Goal: Information Seeking & Learning: Get advice/opinions

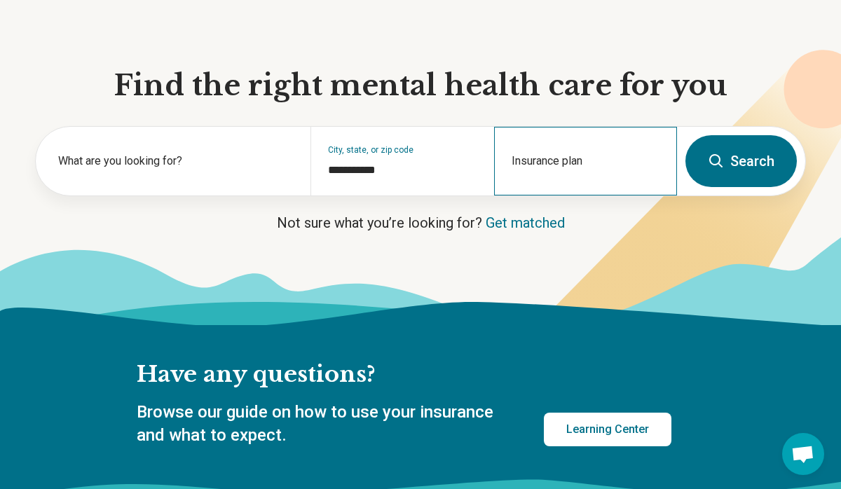
scroll to position [106, 0]
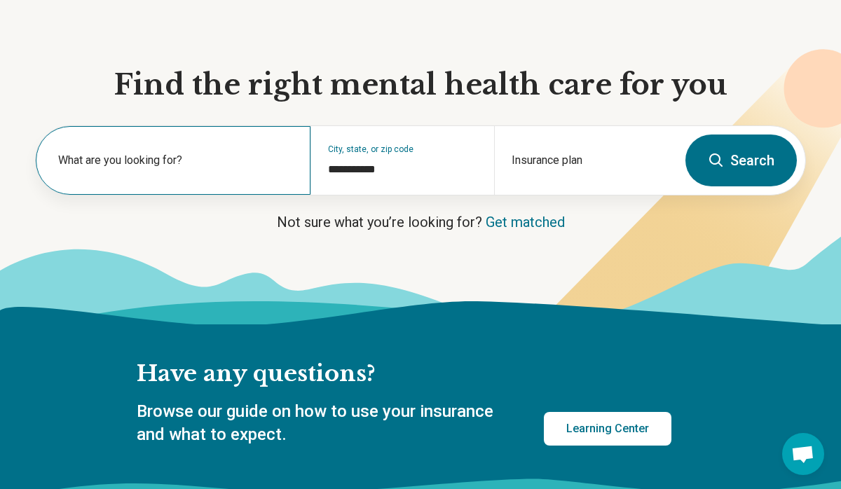
click at [199, 160] on label "What are you looking for?" at bounding box center [175, 160] width 235 height 17
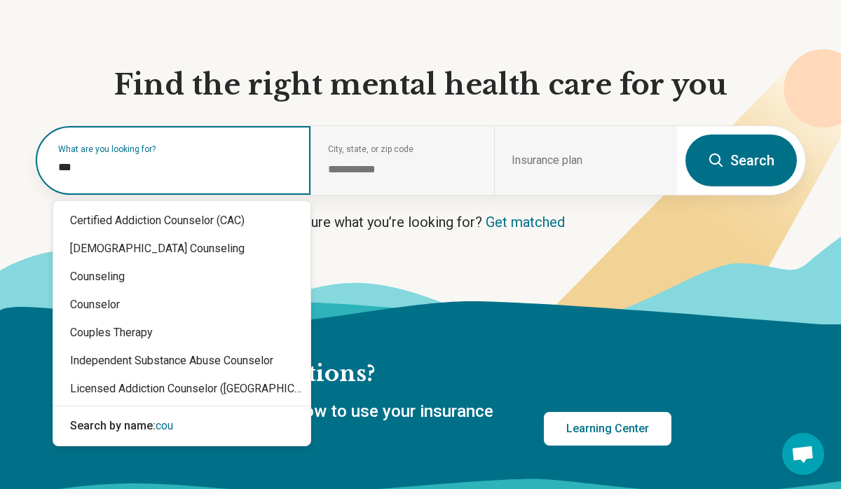
type input "****"
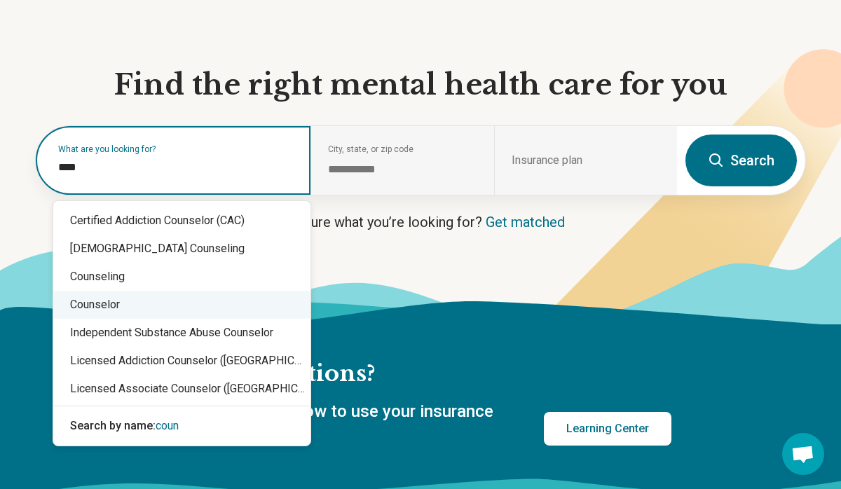
click at [102, 301] on div "Counselor" at bounding box center [181, 305] width 257 height 28
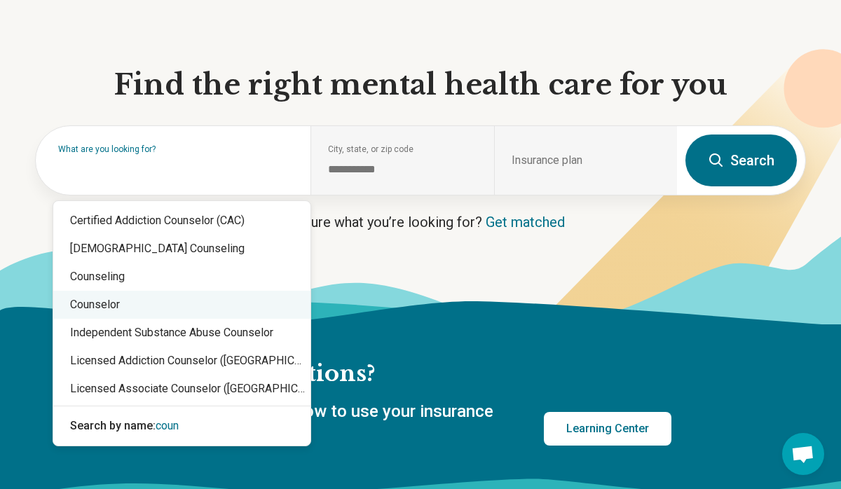
click at [102, 301] on icon at bounding box center [420, 312] width 841 height 23
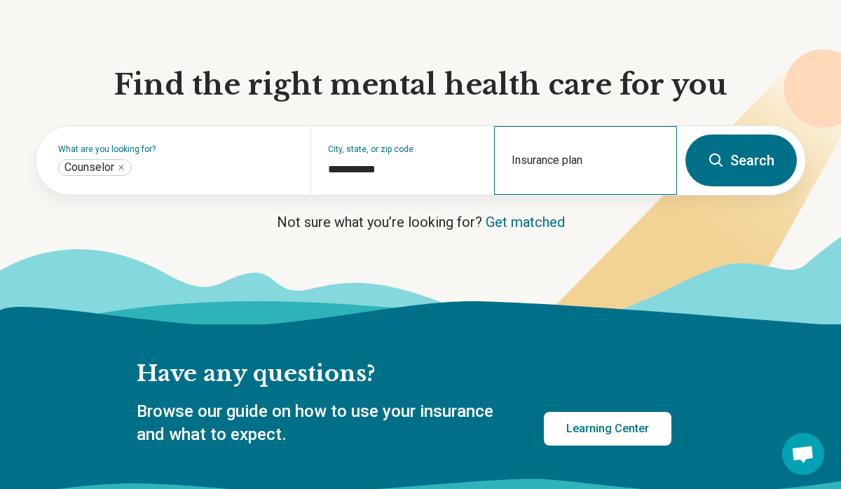
click at [561, 152] on div "Insurance plan" at bounding box center [585, 160] width 183 height 69
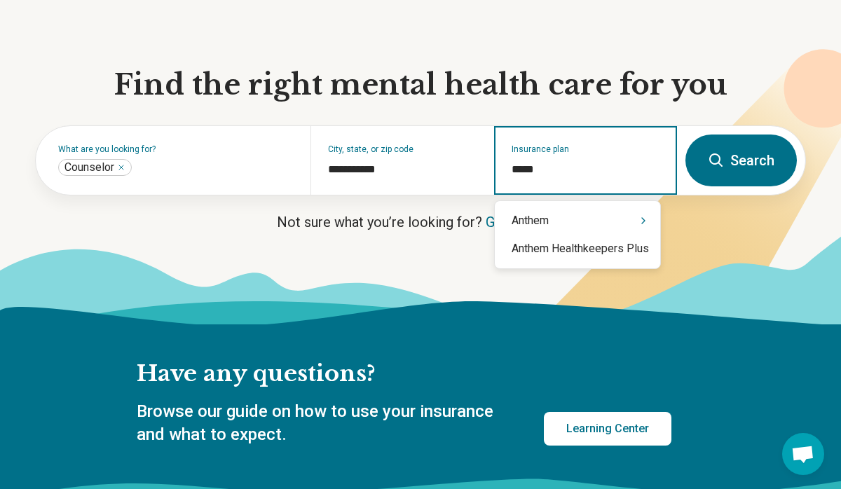
type input "******"
click at [528, 220] on div "Anthem" at bounding box center [577, 221] width 165 height 28
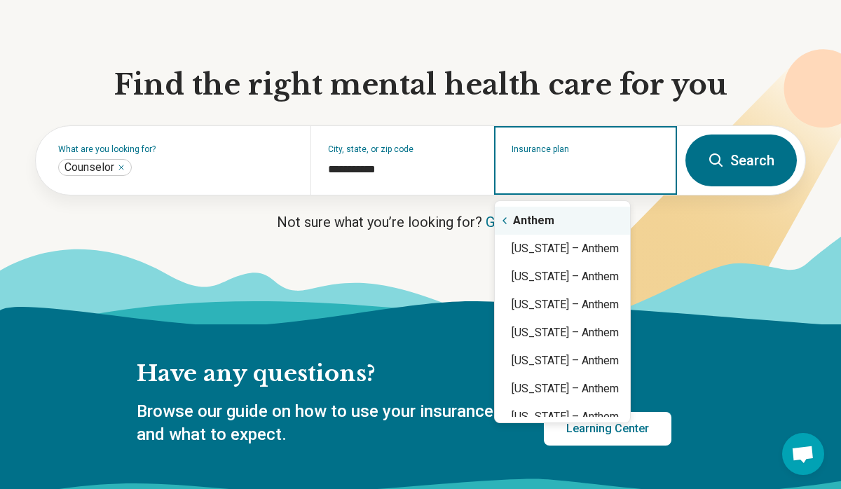
click at [561, 221] on div "Anthem" at bounding box center [562, 221] width 135 height 28
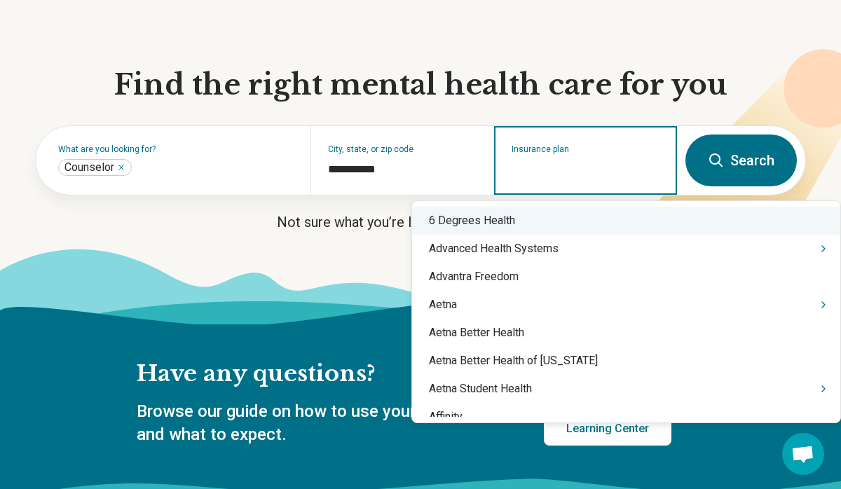
click at [558, 174] on input "Insurance plan" at bounding box center [585, 169] width 149 height 17
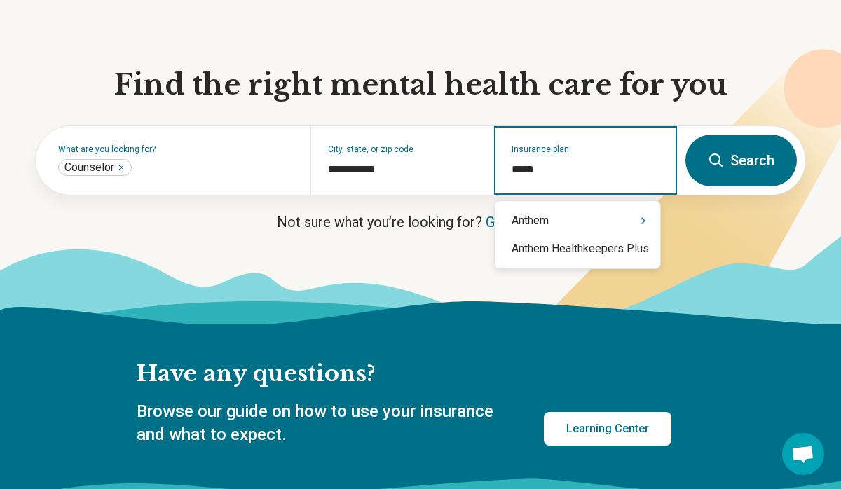
type input "******"
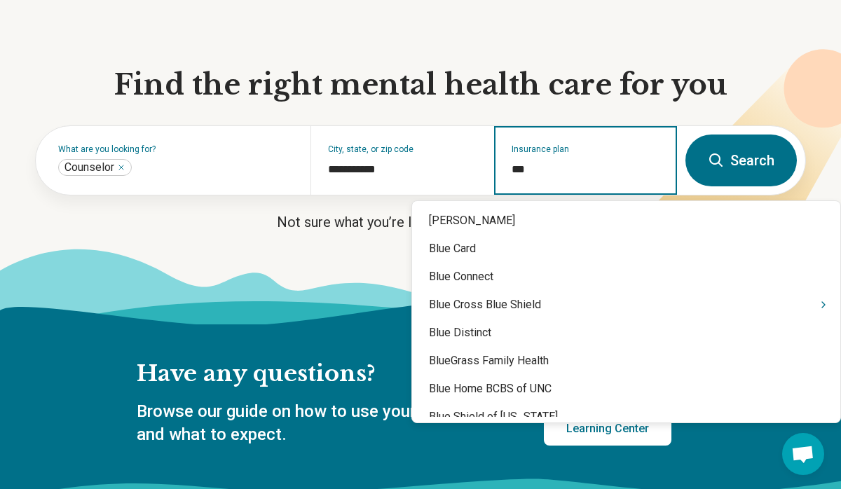
type input "****"
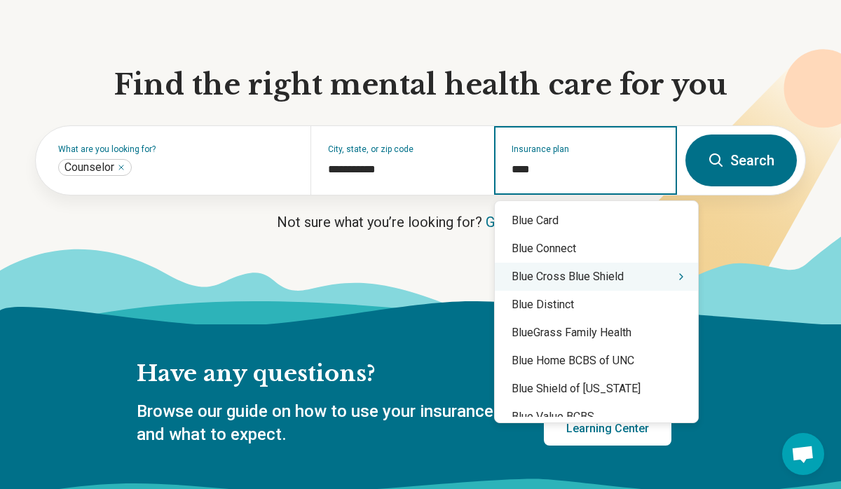
click at [575, 276] on div "Blue Cross Blue Shield" at bounding box center [596, 277] width 203 height 28
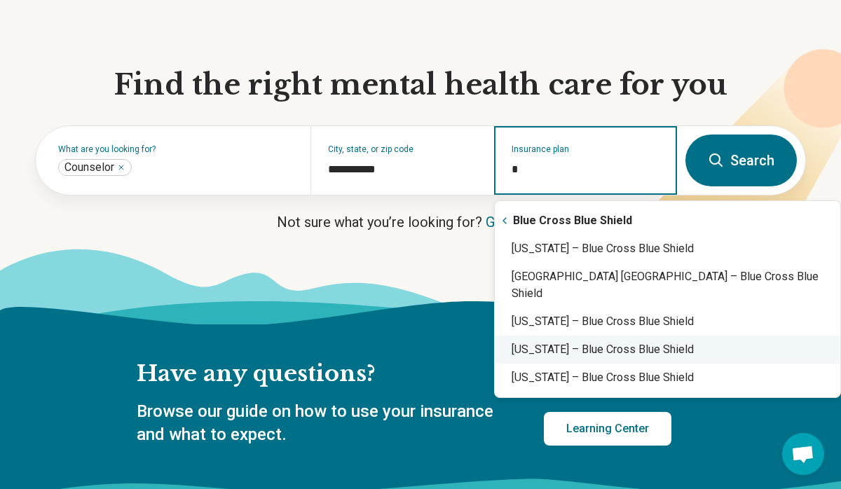
click at [618, 336] on div "Virginia – Blue Cross Blue Shield" at bounding box center [667, 350] width 345 height 28
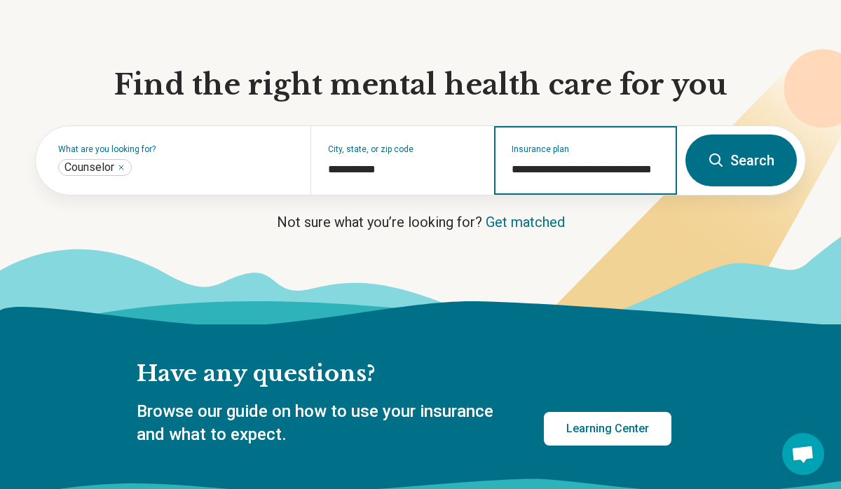
type input "**********"
click at [764, 156] on button "Search" at bounding box center [740, 161] width 111 height 52
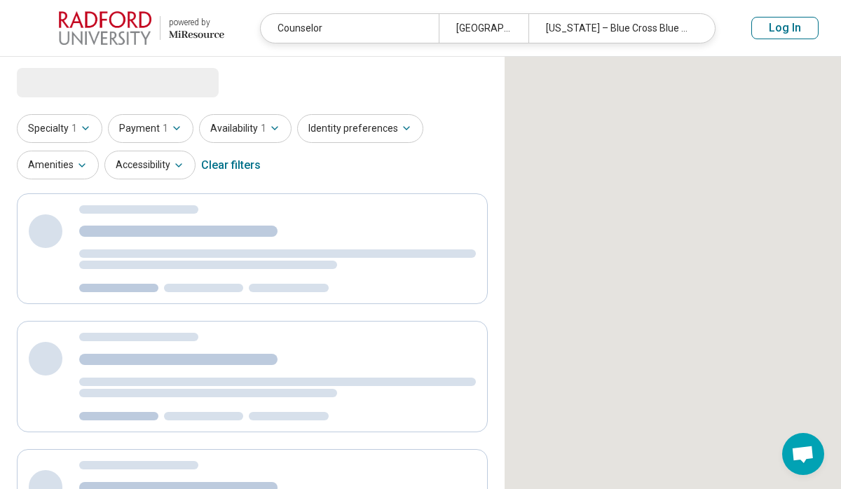
select select "***"
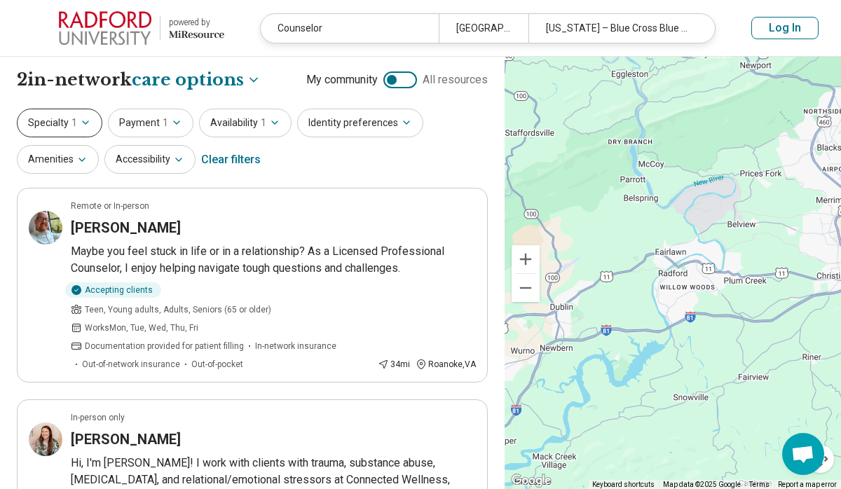
click at [90, 124] on button "Specialty 1" at bounding box center [59, 123] width 85 height 29
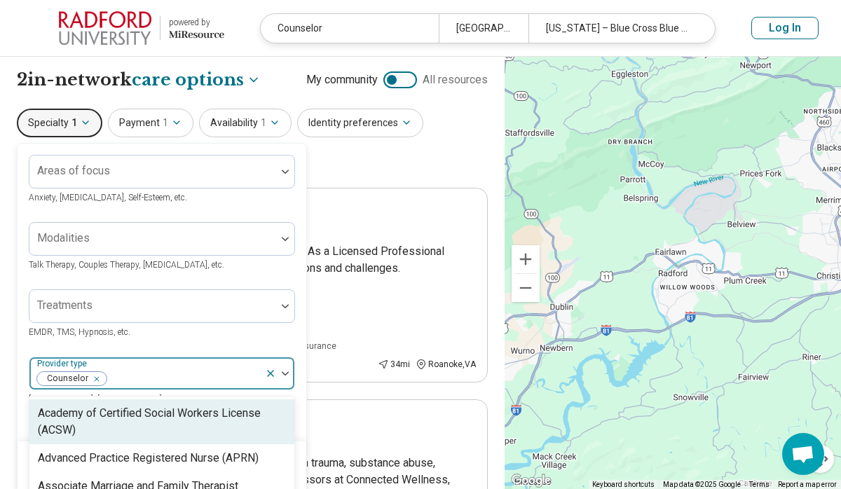
click at [264, 370] on div "Counselor" at bounding box center [146, 373] width 235 height 31
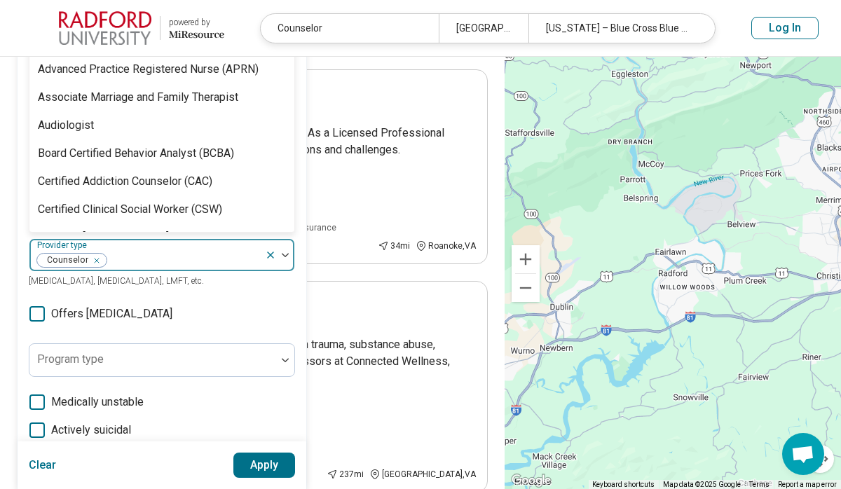
scroll to position [137, 0]
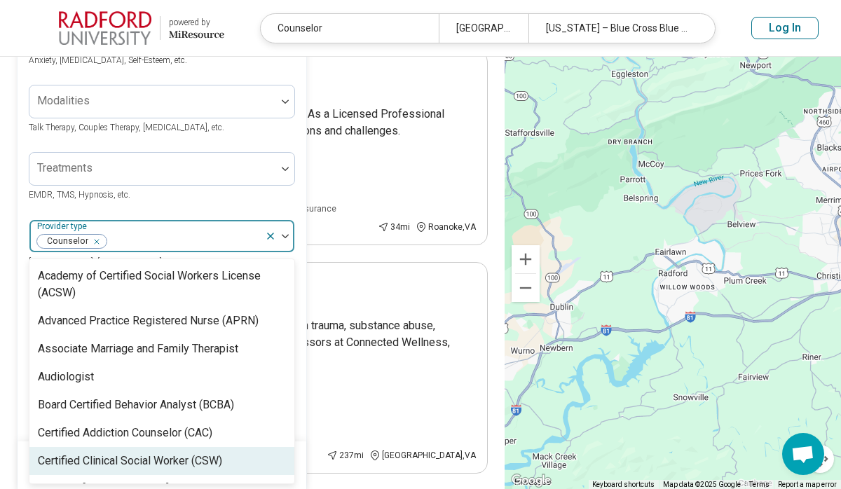
click at [184, 460] on div "Certified Clinical Social Worker (CSW)" at bounding box center [130, 461] width 184 height 17
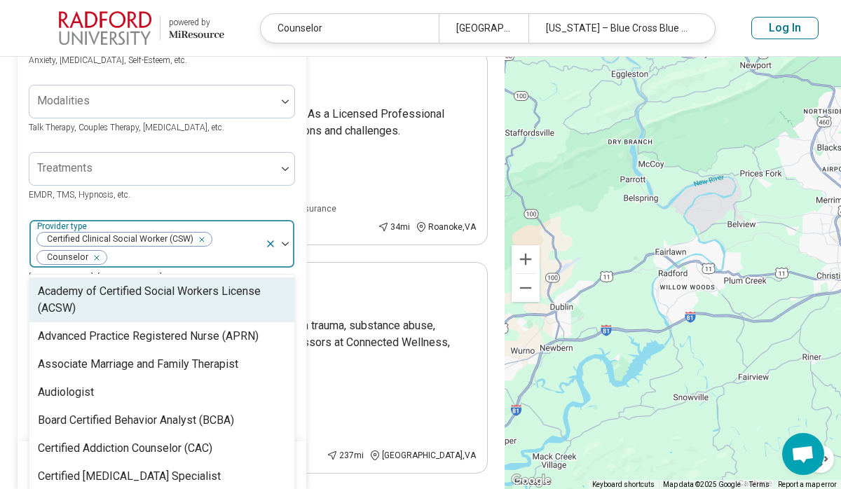
click at [97, 256] on div "Remove [object Object]" at bounding box center [93, 257] width 17 height 17
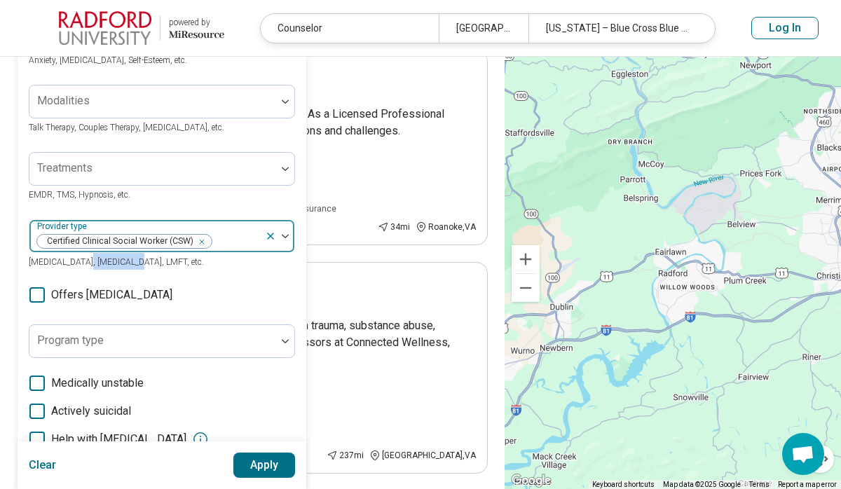
click at [97, 257] on span "Psychologist, Psychiatrist, LMFT, etc." at bounding box center [116, 262] width 175 height 10
click at [270, 235] on icon at bounding box center [271, 236] width 6 height 6
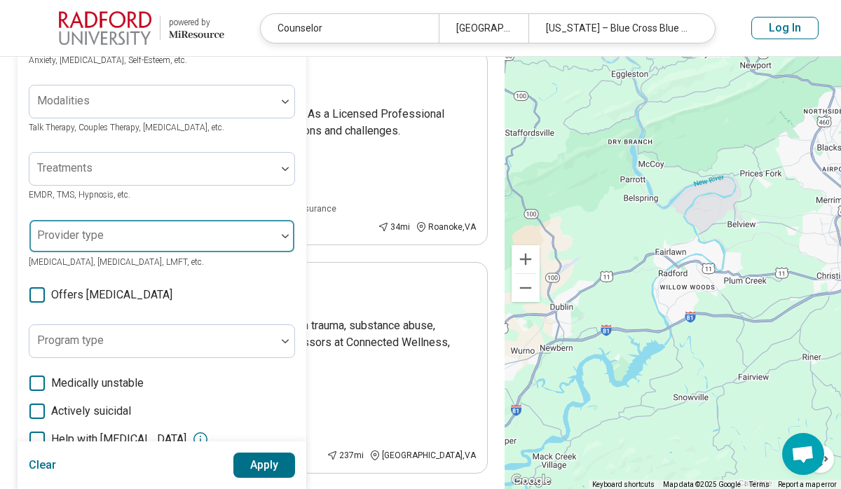
click at [203, 233] on div at bounding box center [152, 242] width 235 height 20
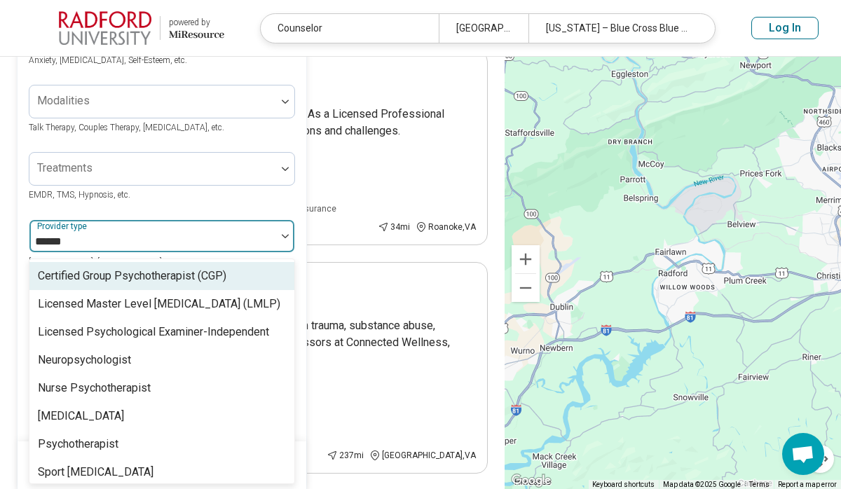
type input "*******"
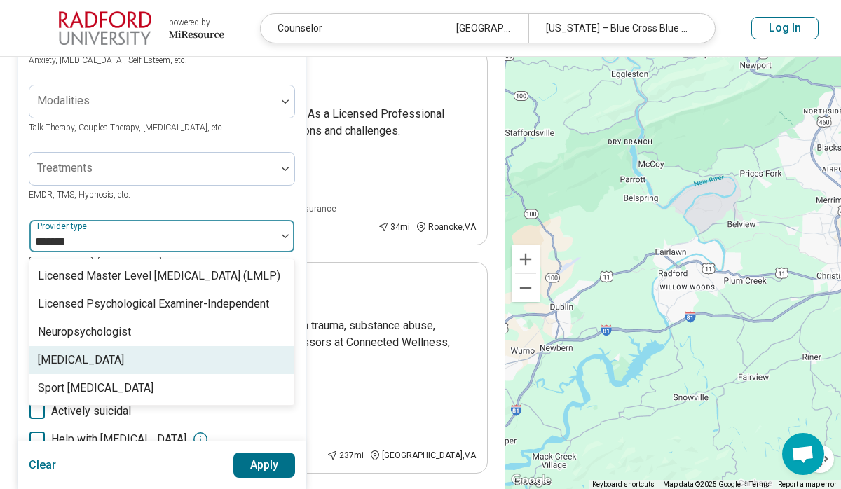
click at [100, 365] on div "Psychologist" at bounding box center [81, 360] width 86 height 17
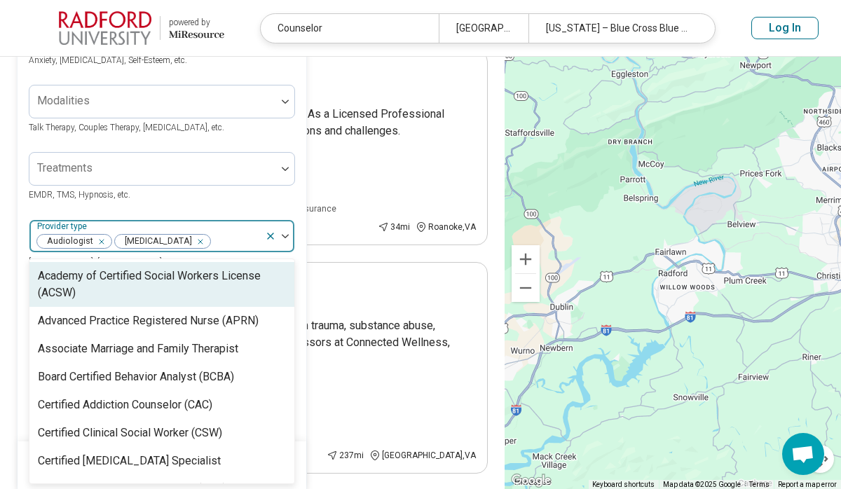
click at [93, 238] on icon "Remove [object Object]" at bounding box center [98, 242] width 10 height 10
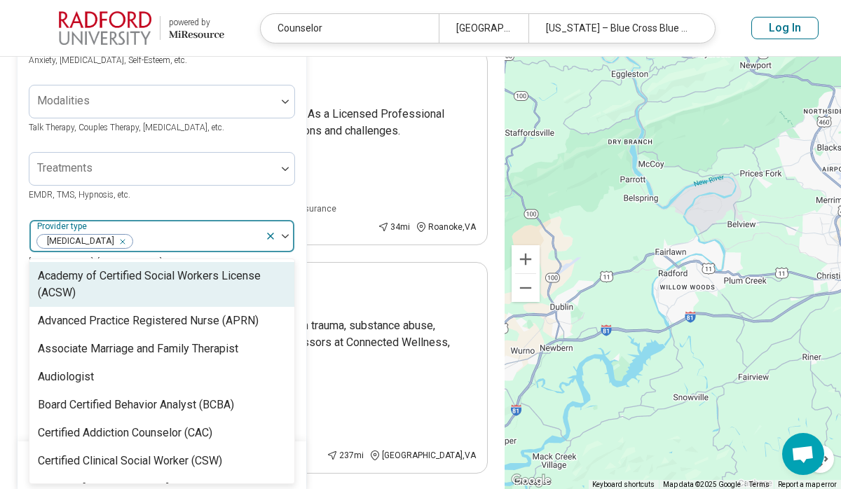
click at [271, 203] on div "Areas of focus Anxiety, Depression, Self-Esteem, etc. Modalities Talk Therapy, …" at bounding box center [162, 292] width 266 height 548
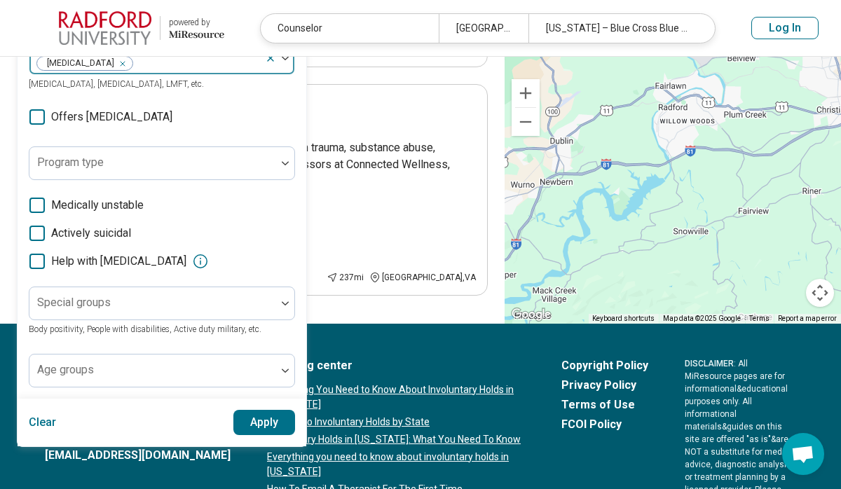
scroll to position [337, 0]
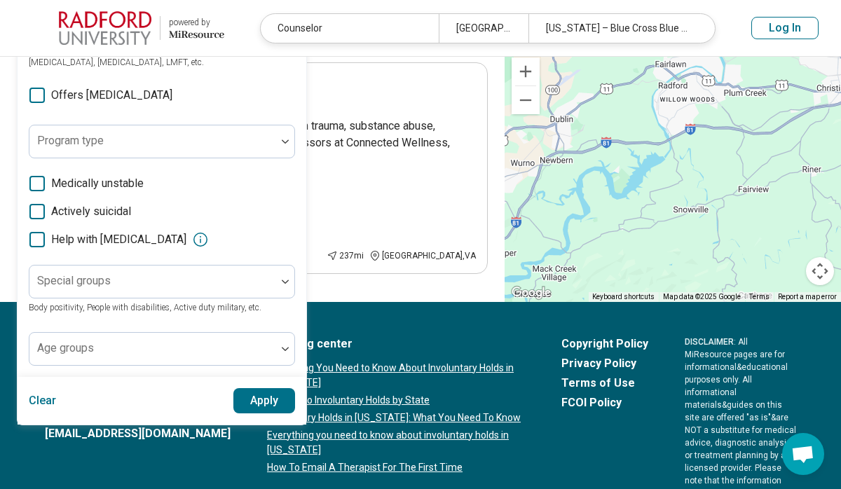
click at [259, 397] on button "Apply" at bounding box center [264, 400] width 62 height 25
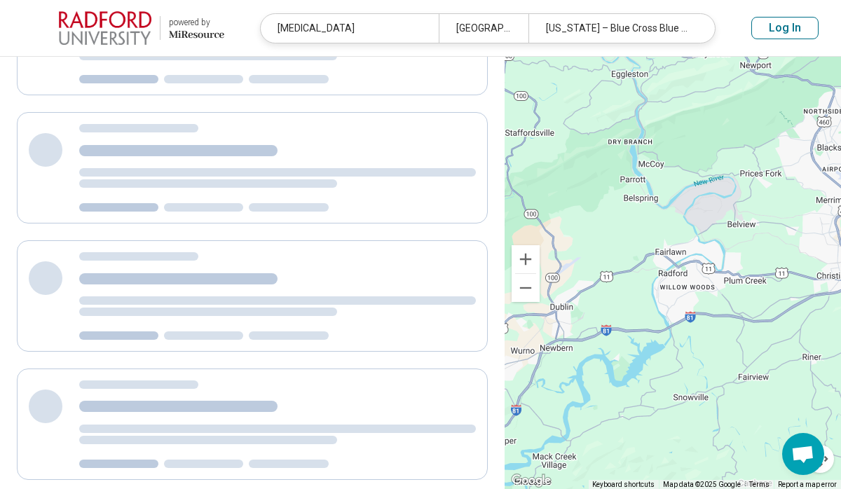
scroll to position [195, 0]
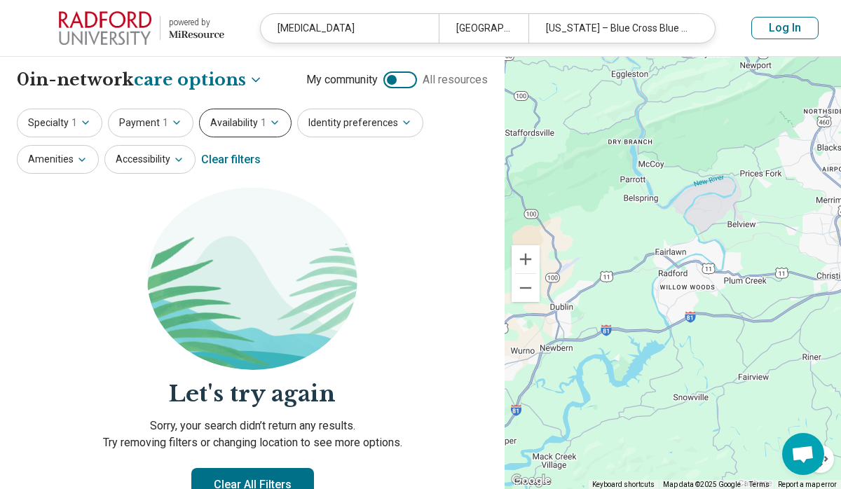
click at [269, 124] on icon "button" at bounding box center [274, 122] width 11 height 11
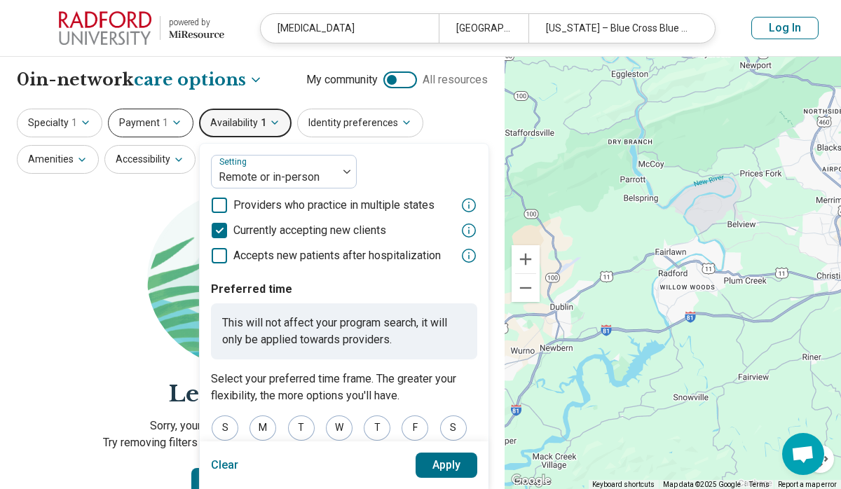
click at [174, 124] on icon "button" at bounding box center [176, 122] width 11 height 11
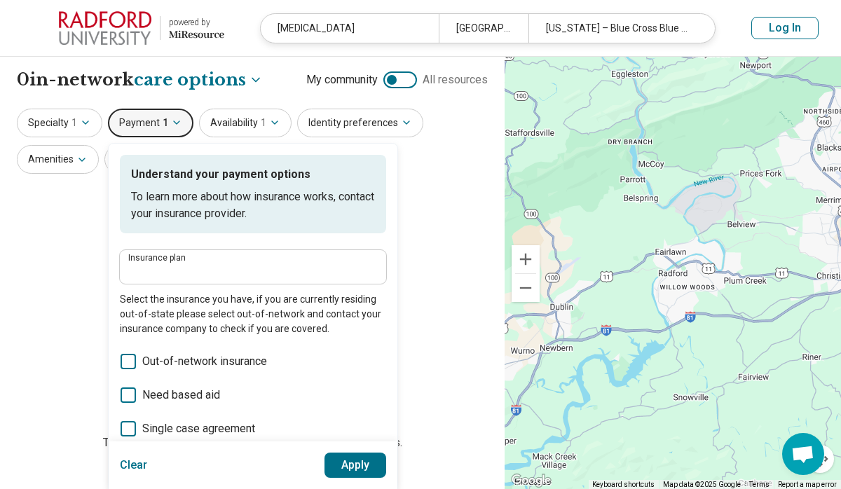
type input "**********"
click at [84, 128] on button "Specialty 1" at bounding box center [59, 123] width 85 height 29
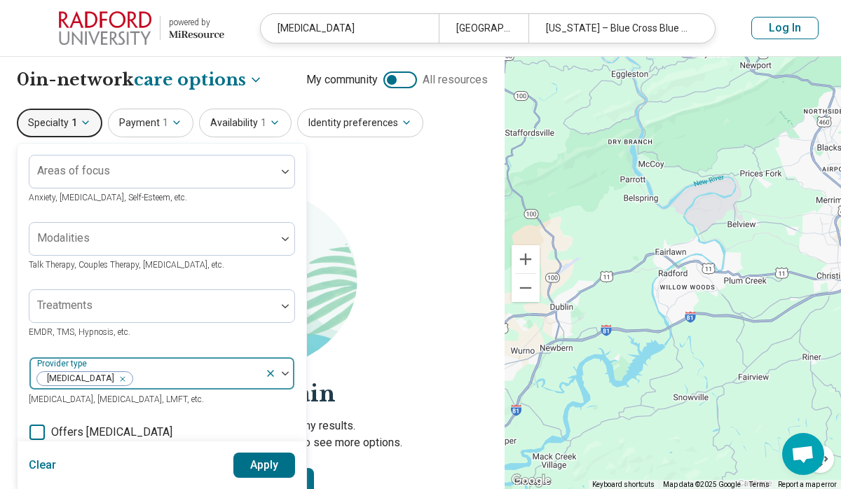
click at [117, 376] on icon "Remove [object Object]" at bounding box center [119, 378] width 5 height 5
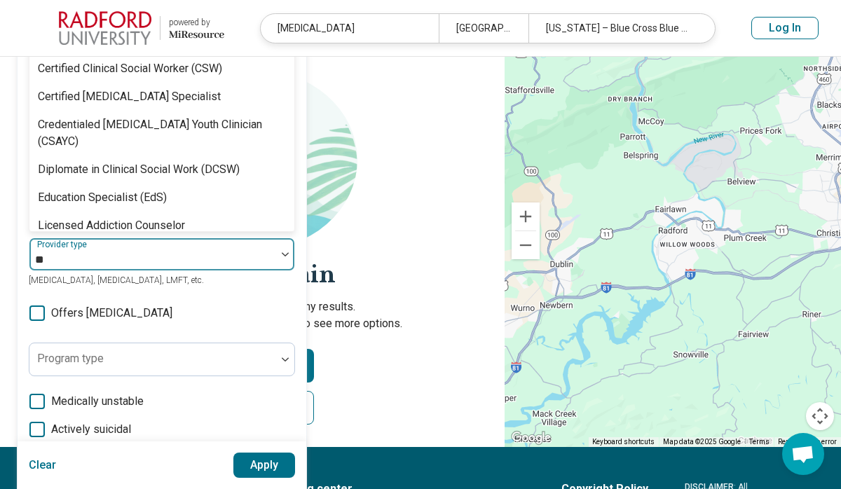
type input "***"
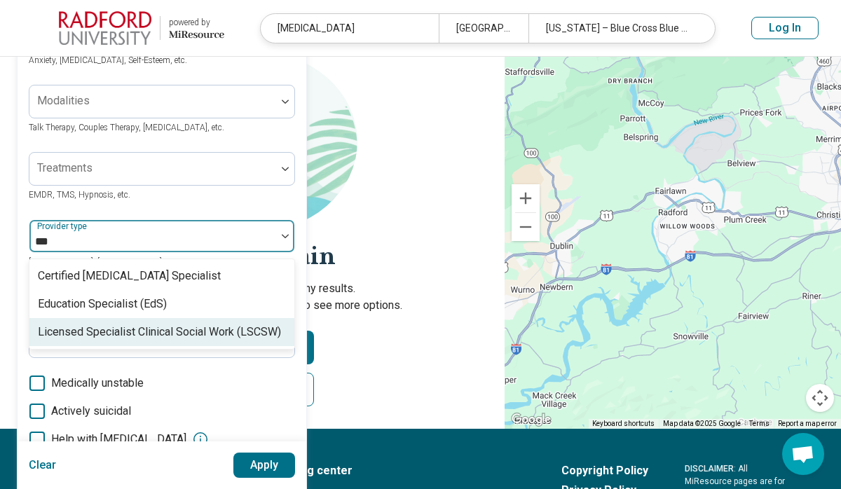
click at [188, 337] on div "Licensed Specialist Clinical Social Work (LSCSW)" at bounding box center [159, 332] width 243 height 17
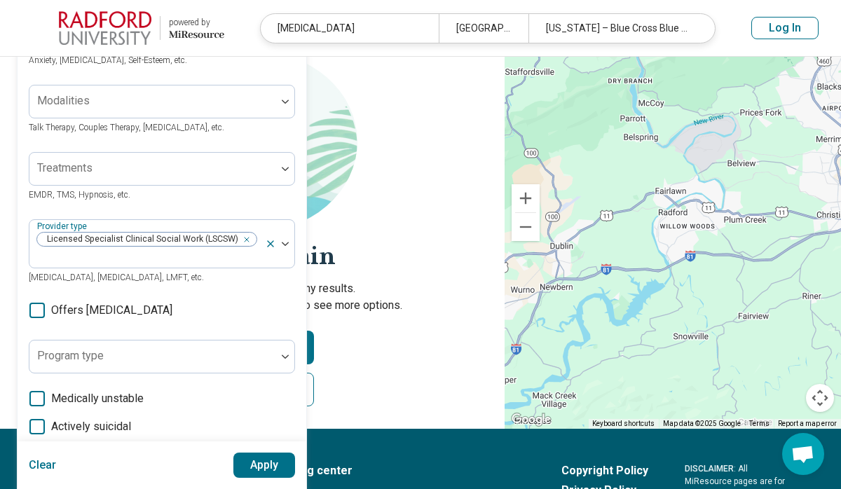
click at [273, 205] on div "Areas of focus Anxiety, Depression, Self-Esteem, etc. Modalities Talk Therapy, …" at bounding box center [162, 299] width 266 height 563
click at [262, 468] on button "Apply" at bounding box center [264, 465] width 62 height 25
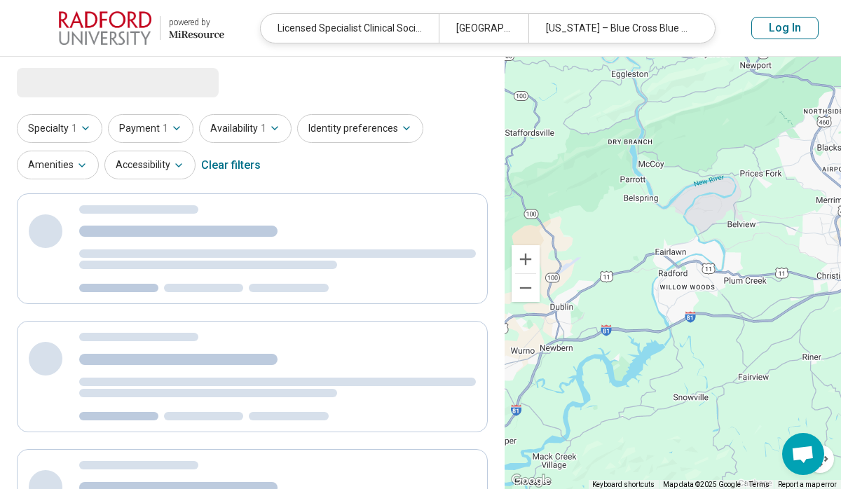
select select "***"
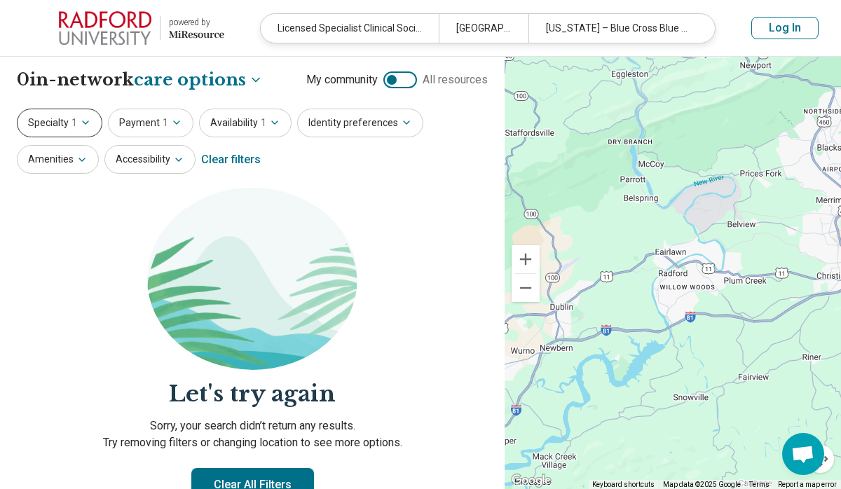
click at [83, 127] on icon "button" at bounding box center [85, 122] width 11 height 11
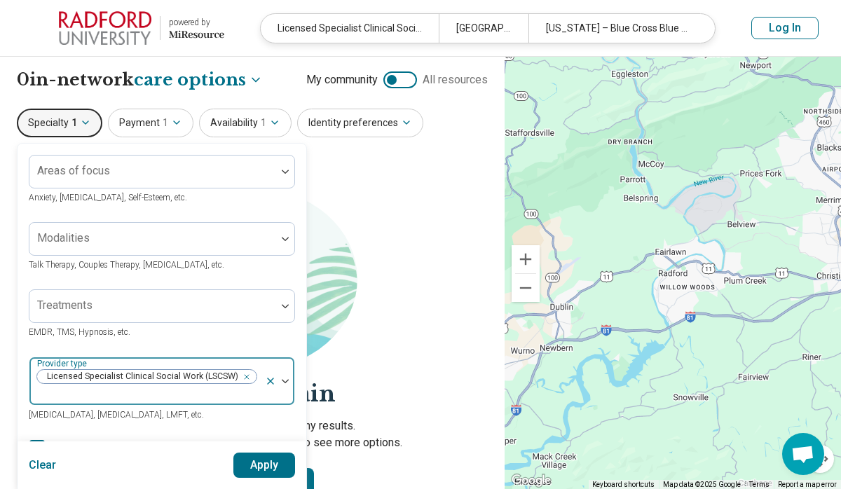
click at [244, 377] on icon "Remove [object Object]" at bounding box center [243, 377] width 10 height 10
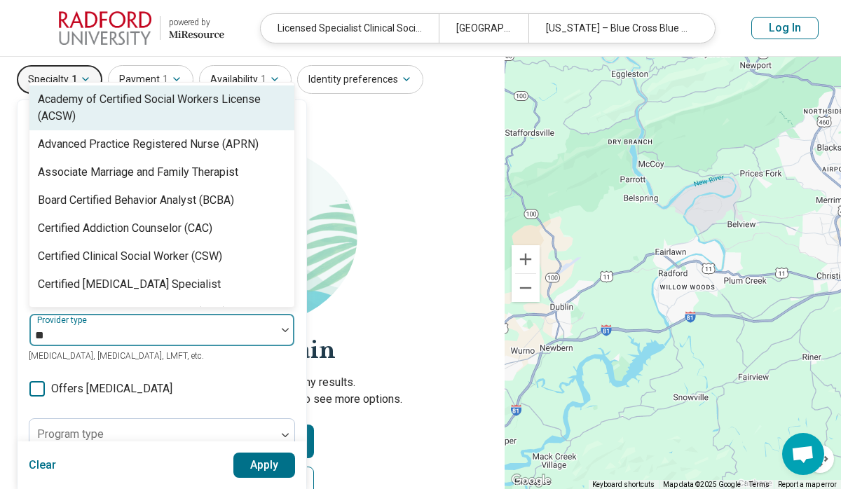
type input "***"
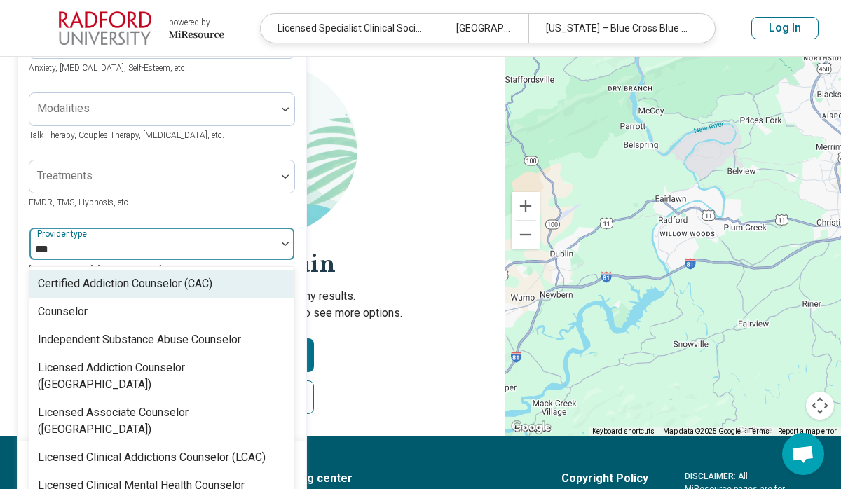
scroll to position [137, 0]
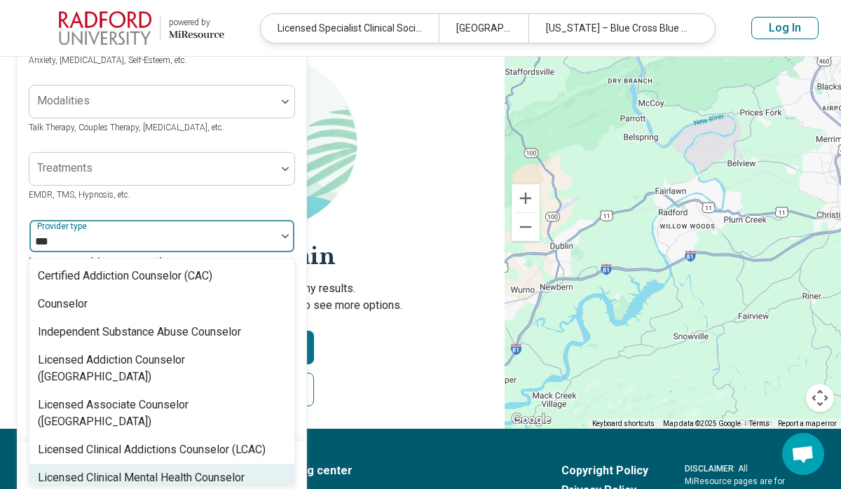
click at [139, 469] on div "Licensed Clinical Mental Health Counselor (LCMHC)" at bounding box center [162, 486] width 248 height 34
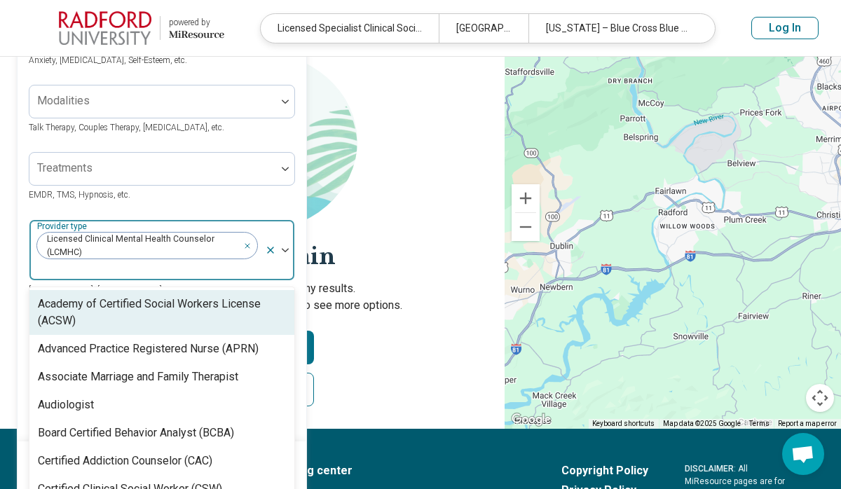
click at [278, 198] on div "Treatments EMDR, TMS, Hypnosis, etc." at bounding box center [162, 177] width 266 height 50
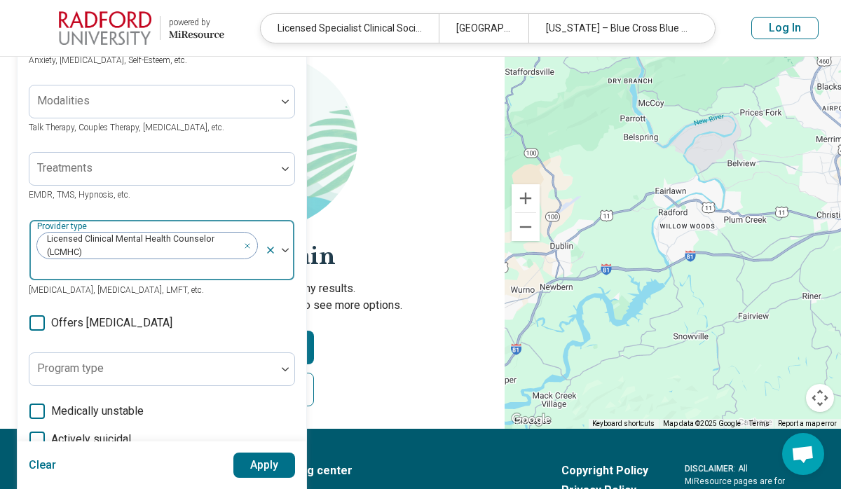
click at [259, 462] on button "Apply" at bounding box center [264, 465] width 62 height 25
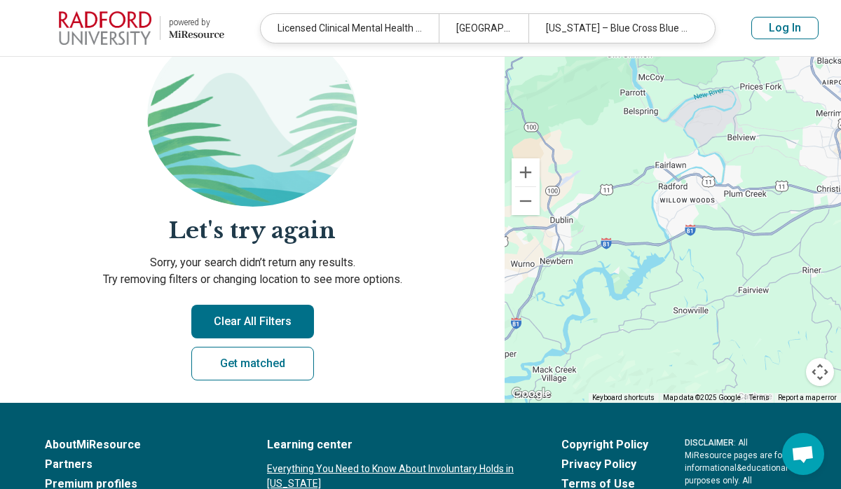
scroll to position [160, 0]
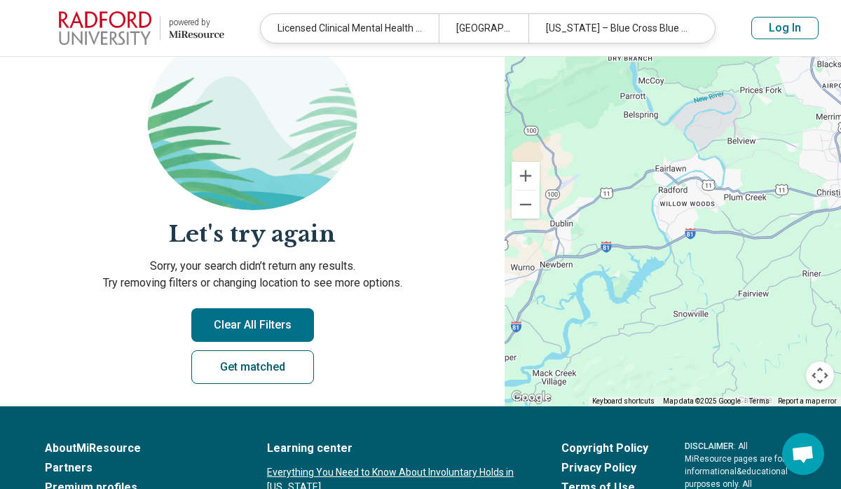
click at [254, 369] on link "Get matched" at bounding box center [252, 367] width 123 height 34
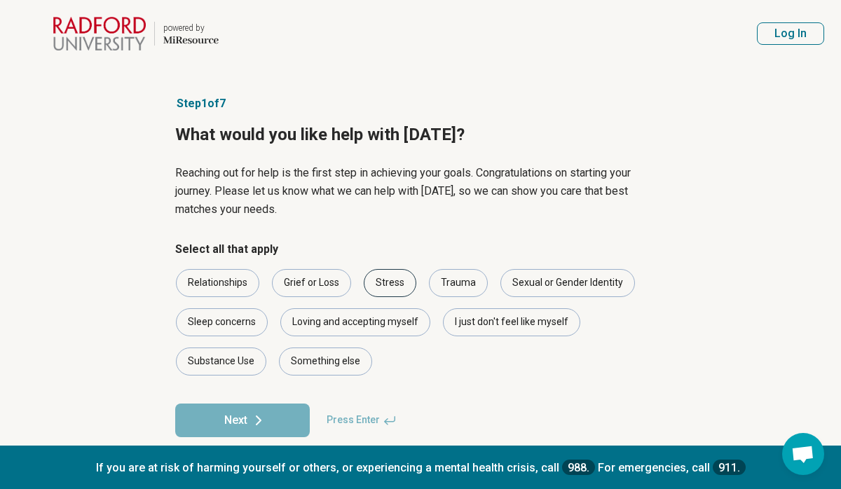
click at [392, 282] on div "Stress" at bounding box center [390, 283] width 53 height 28
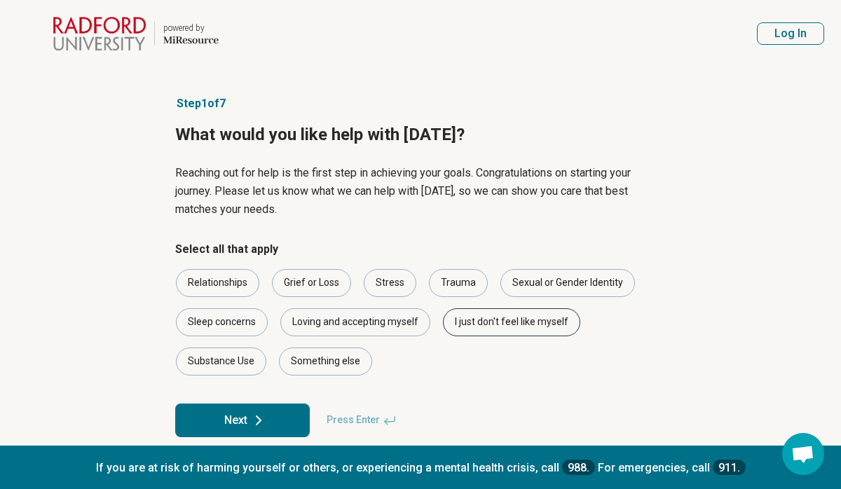
click at [521, 324] on div "I just don't feel like myself" at bounding box center [511, 322] width 137 height 28
click at [269, 417] on button "Next" at bounding box center [242, 421] width 135 height 34
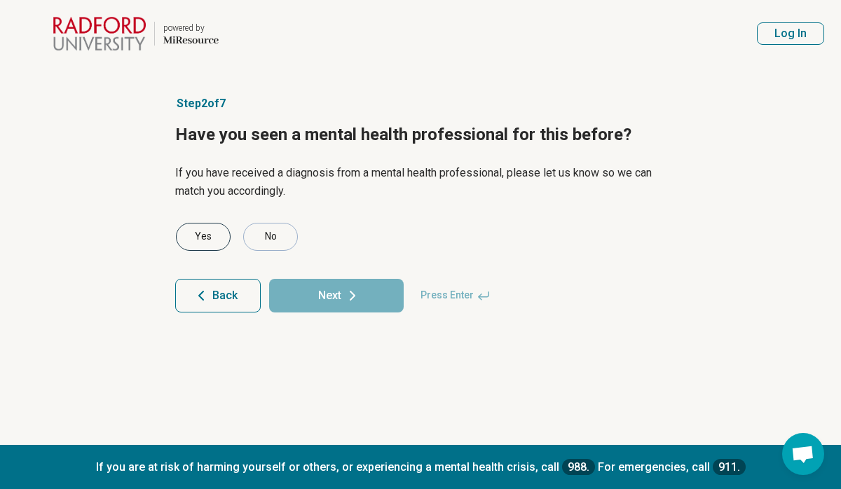
click at [198, 235] on div "Yes" at bounding box center [203, 237] width 55 height 28
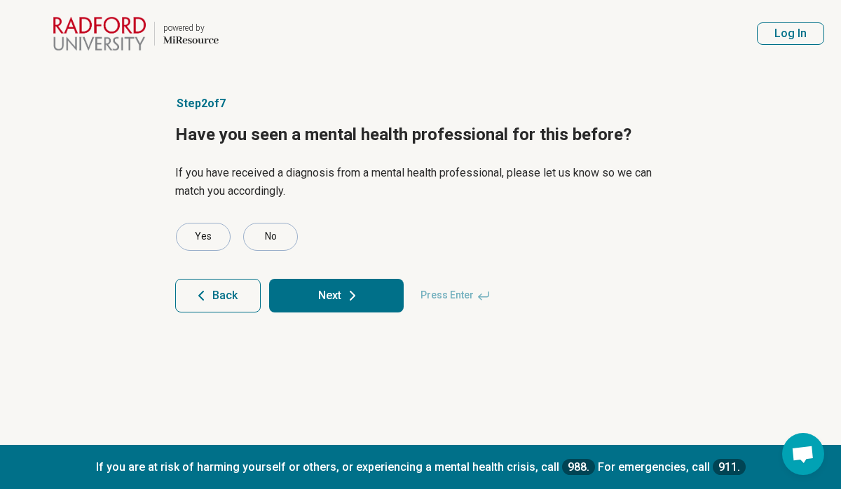
click at [336, 285] on button "Next" at bounding box center [336, 296] width 135 height 34
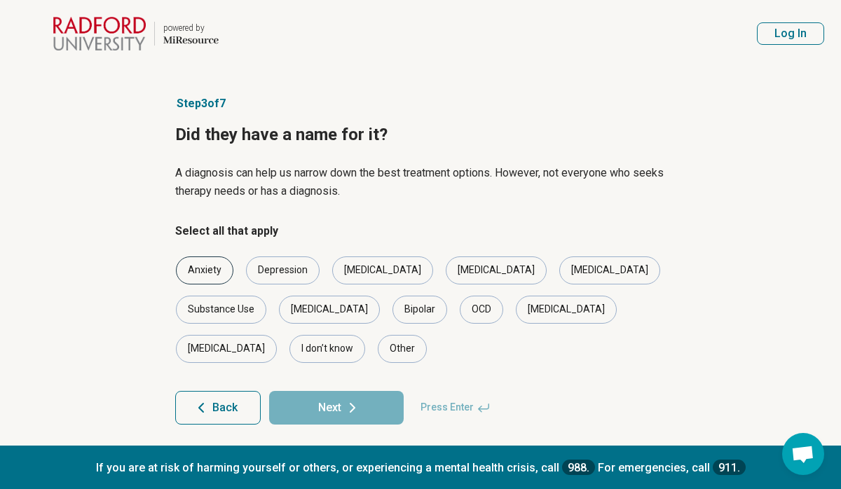
click at [212, 264] on div "Anxiety" at bounding box center [204, 270] width 57 height 28
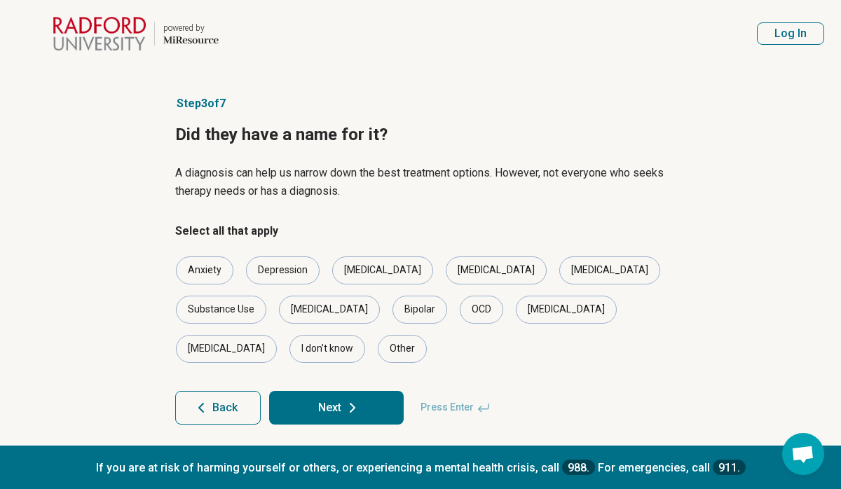
click at [340, 391] on button "Next" at bounding box center [336, 408] width 135 height 34
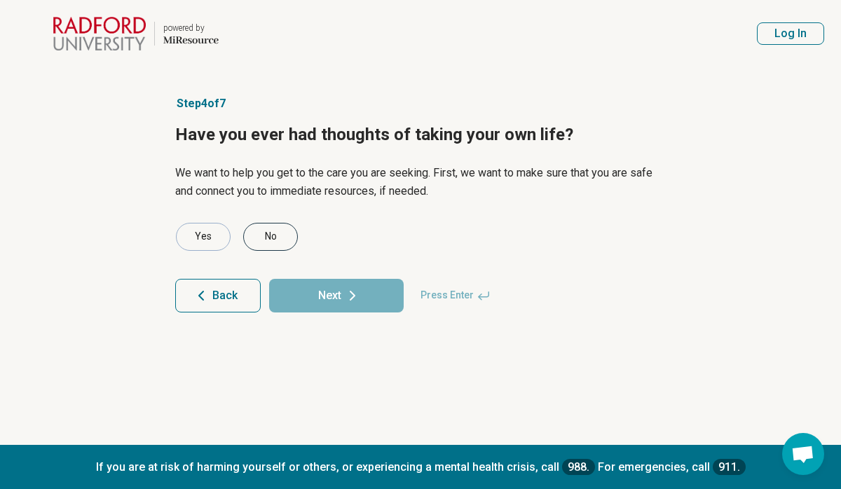
click at [276, 239] on div "No" at bounding box center [270, 237] width 55 height 28
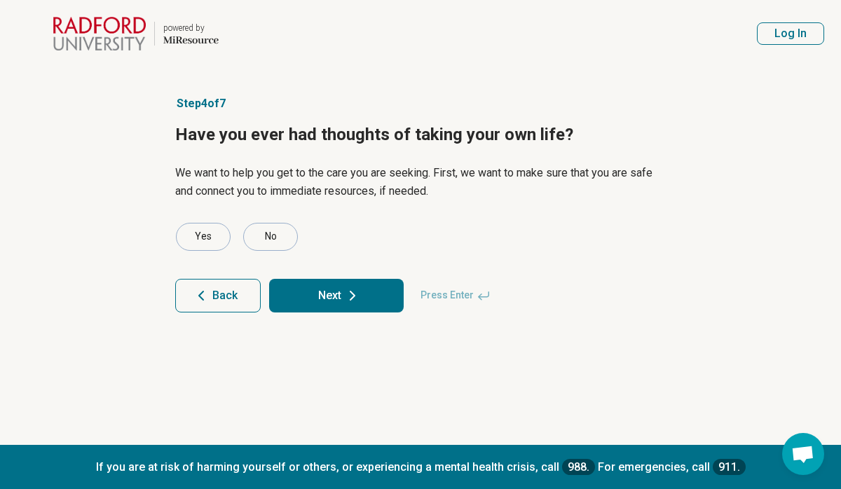
click at [326, 285] on button "Next" at bounding box center [336, 296] width 135 height 34
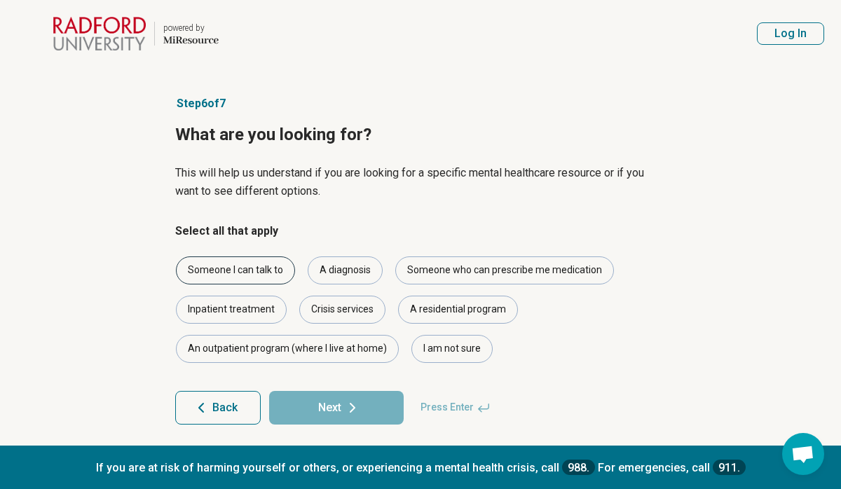
click at [273, 271] on div "Someone I can talk to" at bounding box center [235, 270] width 119 height 28
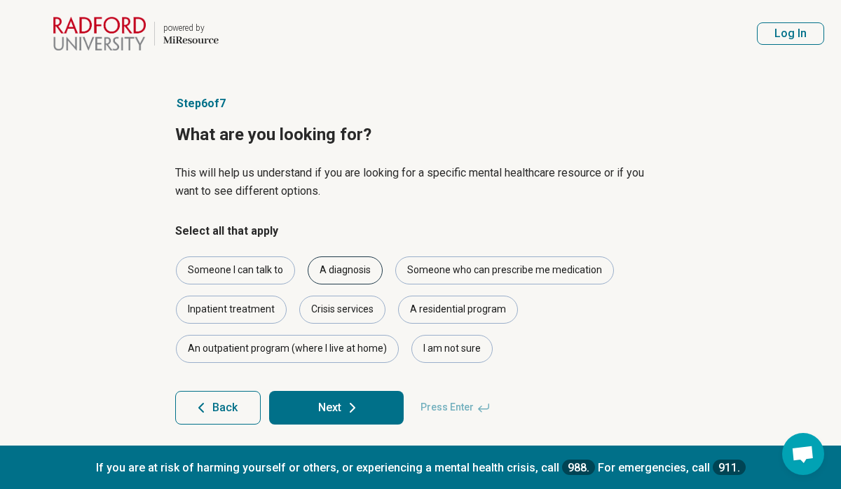
click at [331, 270] on div "A diagnosis" at bounding box center [345, 270] width 75 height 28
click at [331, 406] on button "Next" at bounding box center [336, 408] width 135 height 34
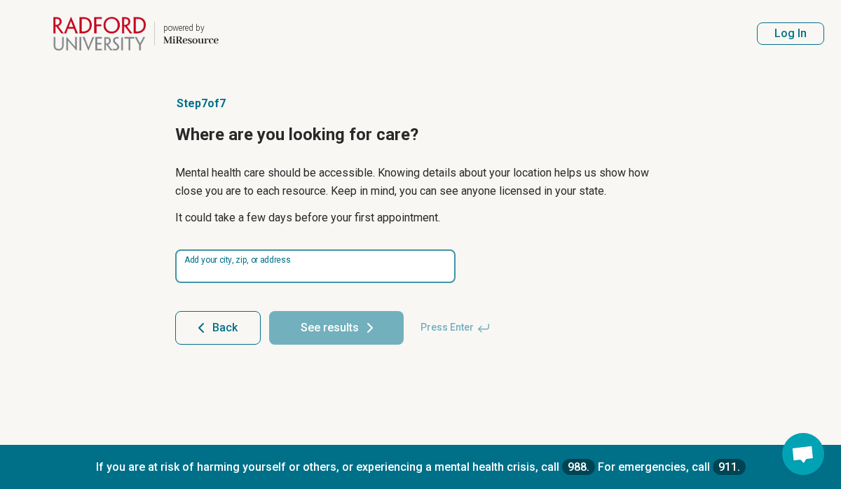
click at [285, 266] on input at bounding box center [315, 266] width 280 height 34
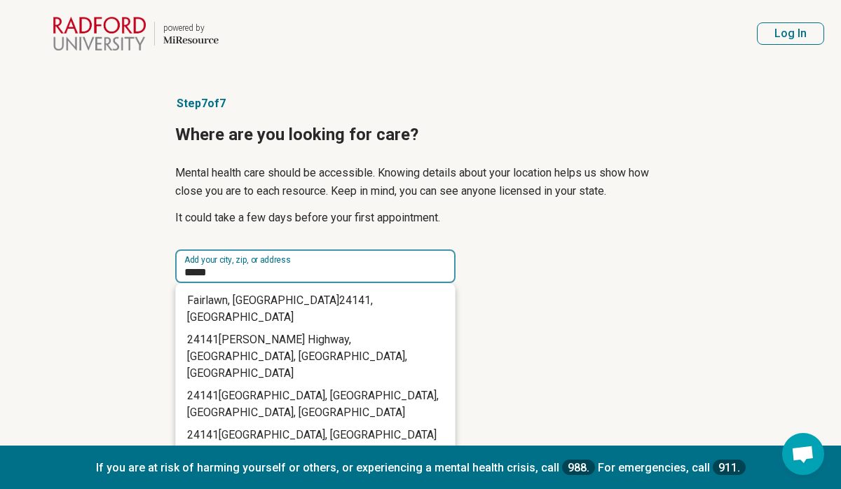
type input "*****"
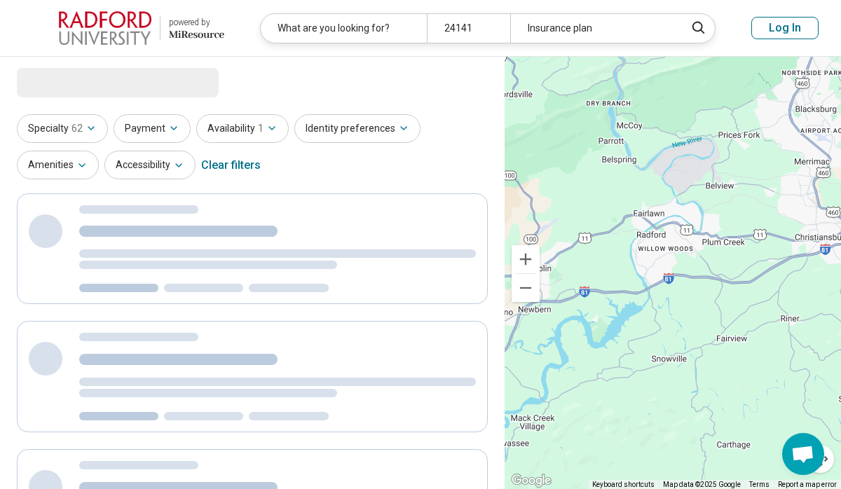
select select "***"
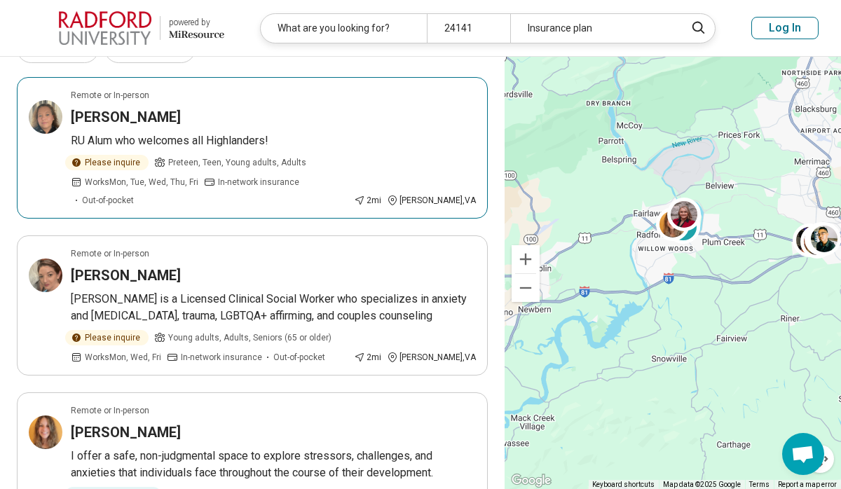
scroll to position [118, 0]
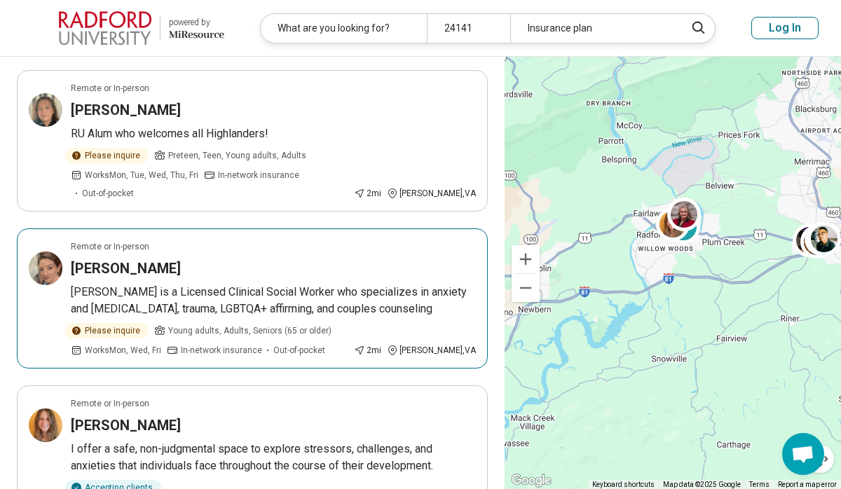
click at [114, 259] on h3 "Sarah Hill" at bounding box center [126, 269] width 110 height 20
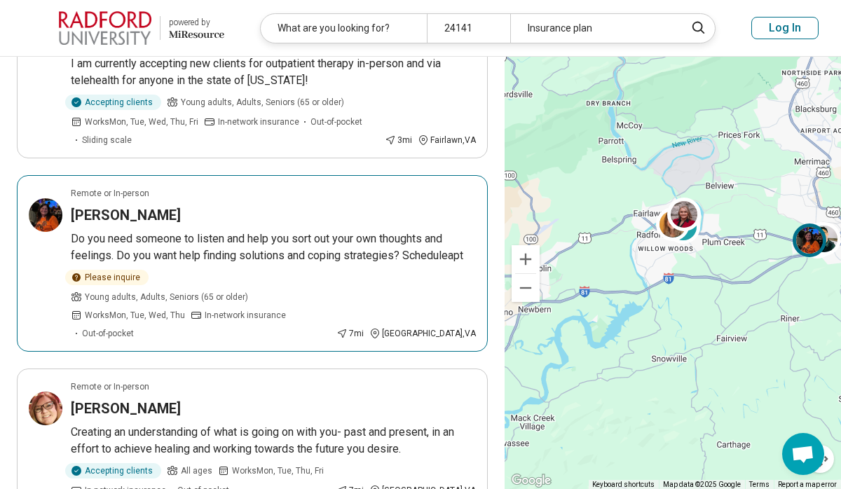
scroll to position [679, 0]
click at [158, 205] on h3 "JENNIFER Slone" at bounding box center [126, 215] width 110 height 20
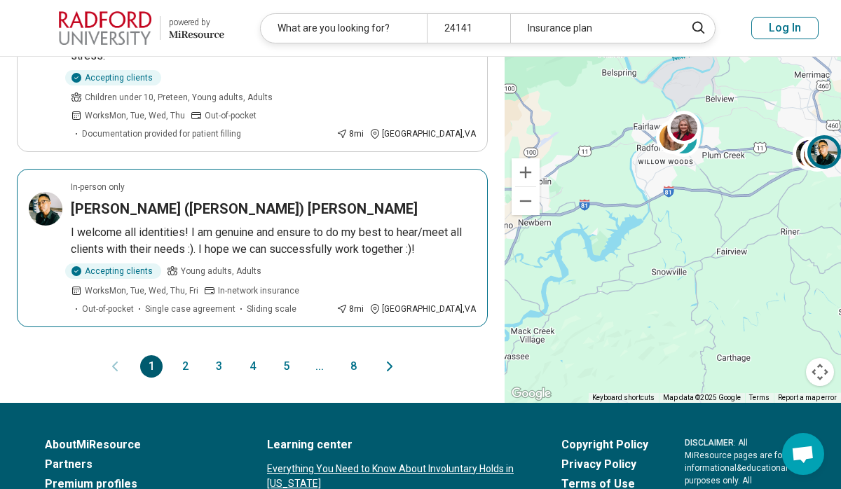
scroll to position [1582, 0]
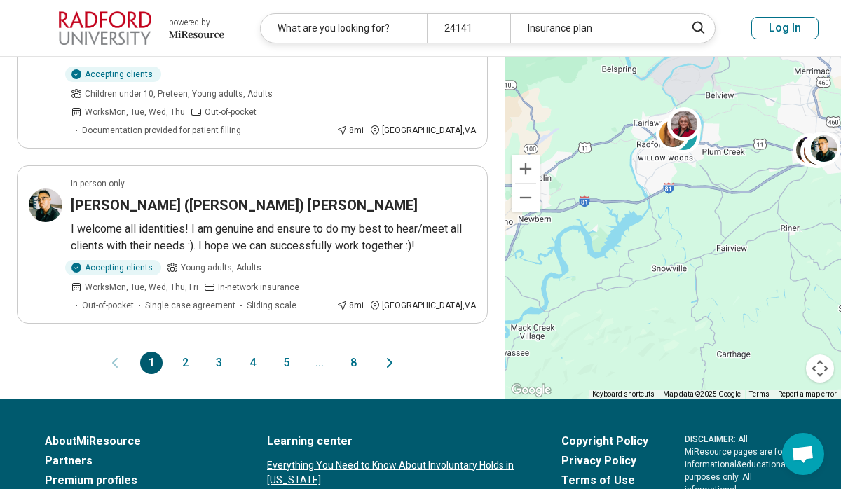
click at [179, 352] on button "2" at bounding box center [185, 363] width 22 height 22
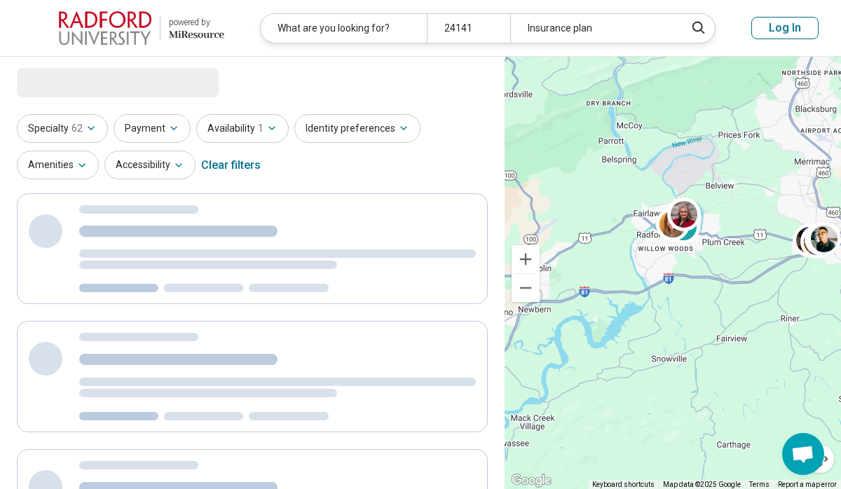
click at [179, 304] on div at bounding box center [252, 248] width 471 height 111
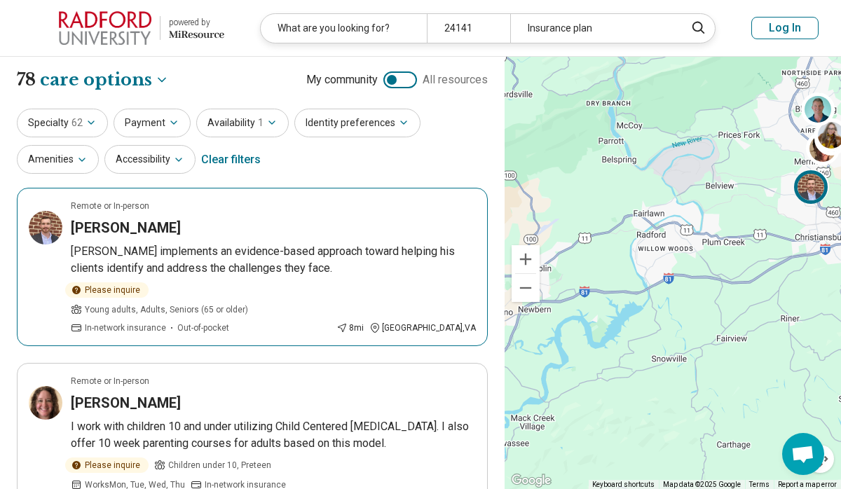
click at [154, 226] on h3 "[PERSON_NAME]" at bounding box center [126, 228] width 110 height 20
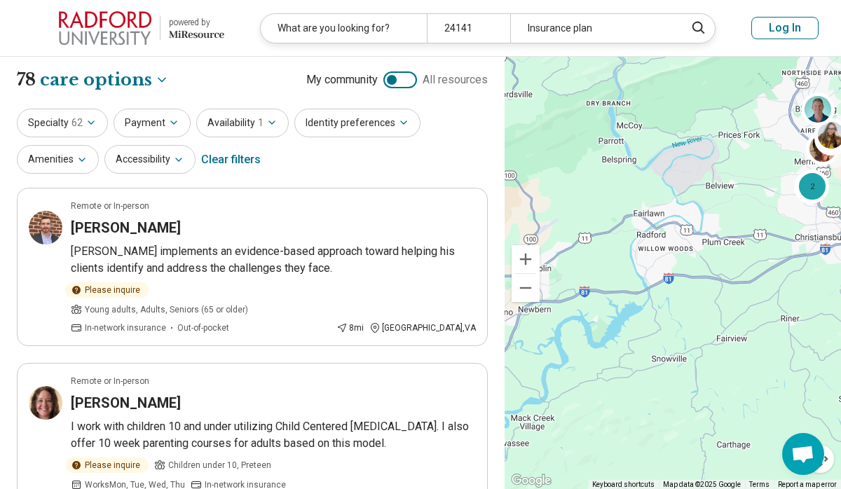
click at [230, 160] on div "Clear filters" at bounding box center [231, 160] width 60 height 34
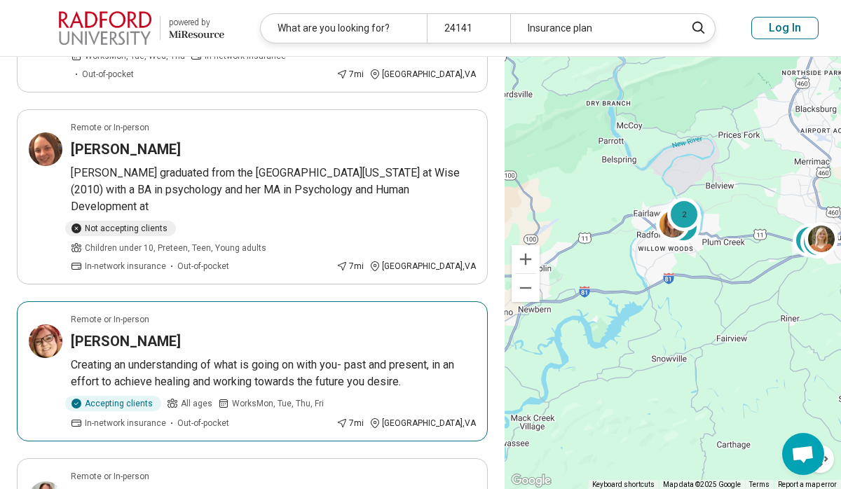
scroll to position [1092, 0]
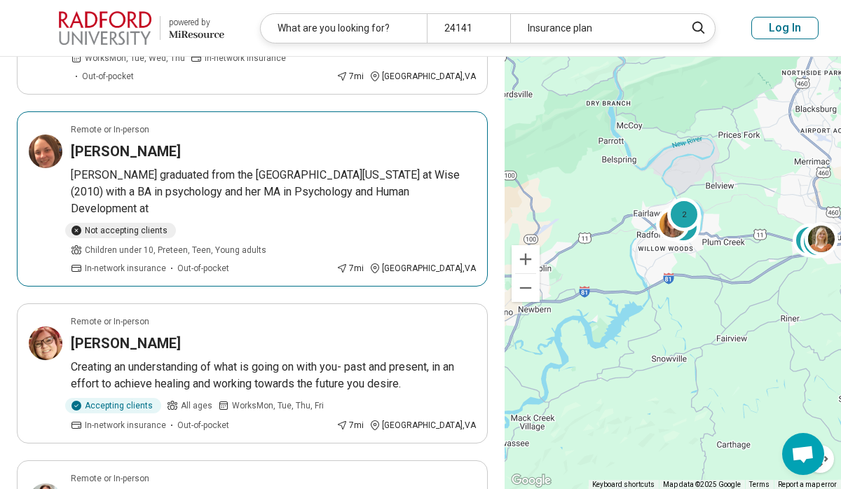
click at [144, 142] on h3 "Amber Cooper" at bounding box center [126, 152] width 110 height 20
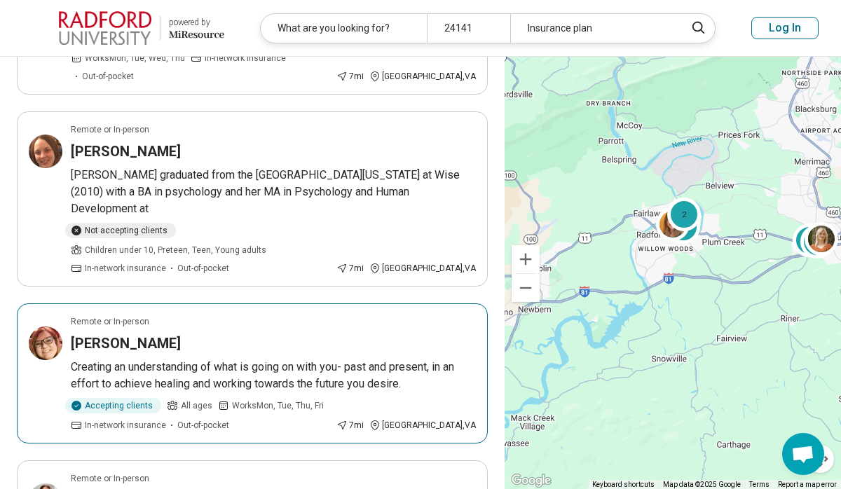
click at [138, 334] on h3 "Melissa West" at bounding box center [126, 344] width 110 height 20
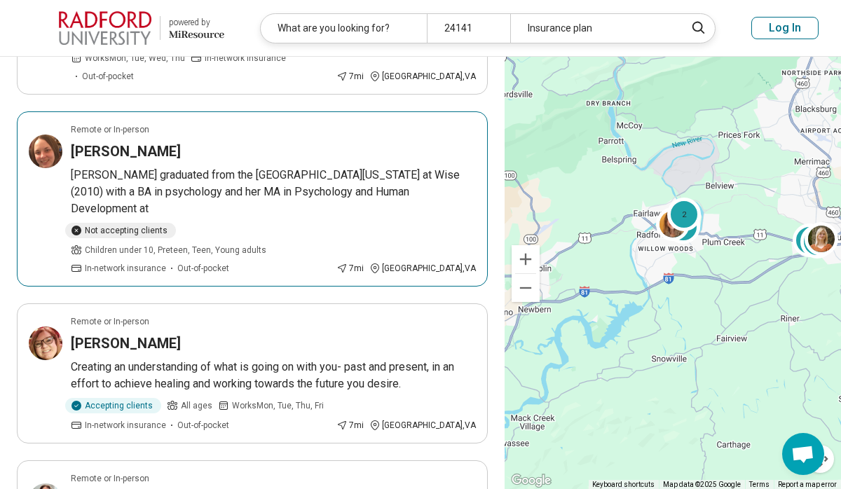
click at [308, 167] on p "Amber Cooper graduated from the University of Virginia College at Wise (2010) w…" at bounding box center [273, 192] width 405 height 50
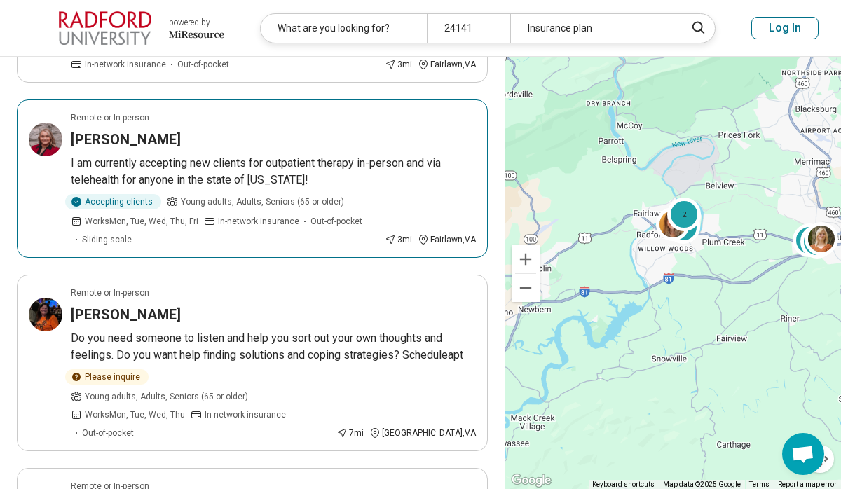
scroll to position [687, 0]
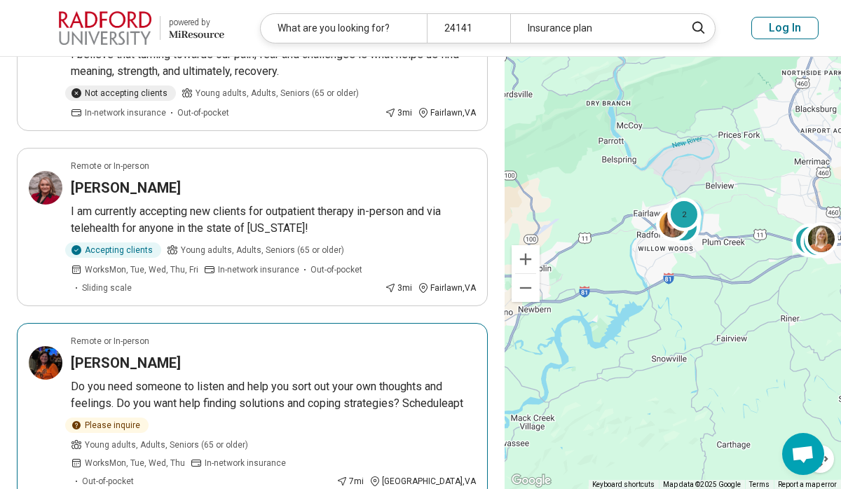
click at [138, 353] on h3 "JENNIFER Slone" at bounding box center [126, 363] width 110 height 20
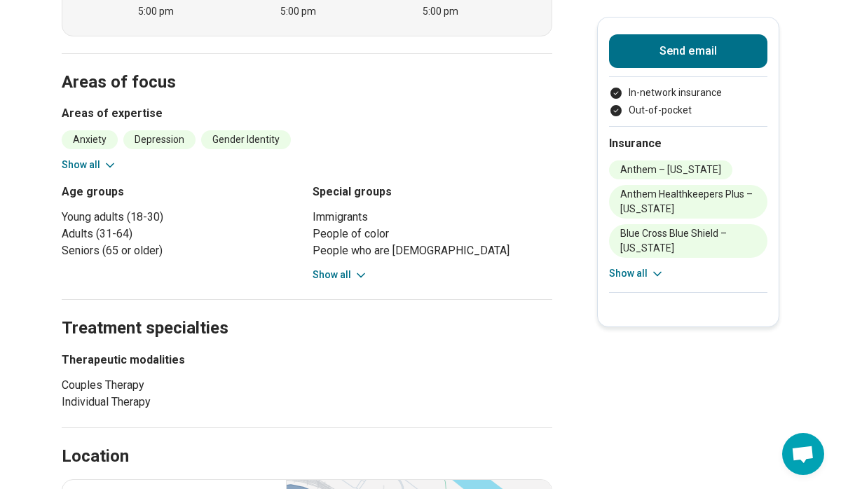
scroll to position [420, 0]
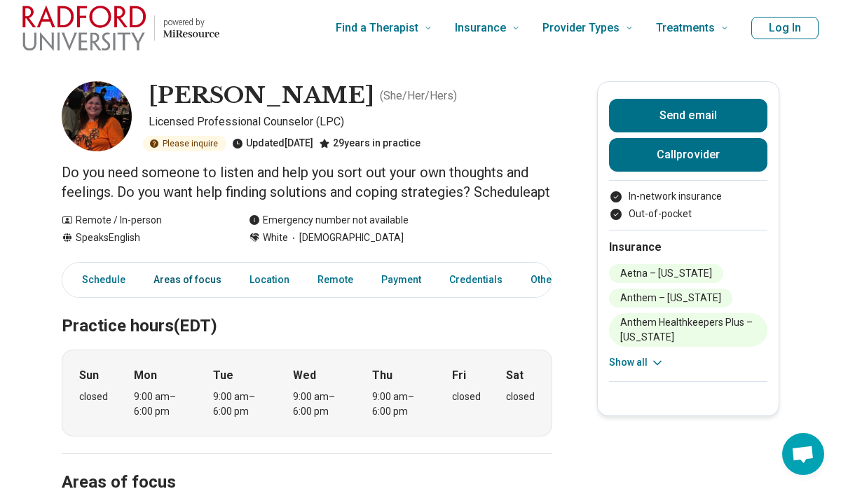
click at [174, 294] on link "Areas of focus" at bounding box center [187, 280] width 85 height 29
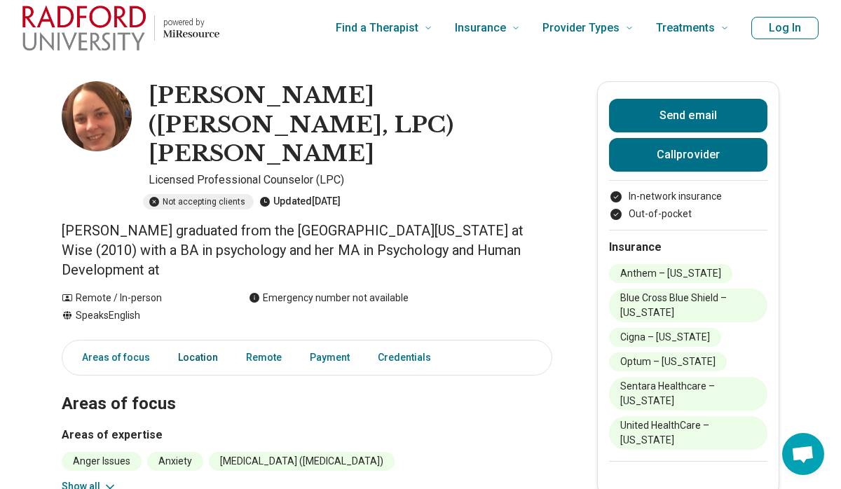
click at [189, 343] on link "Location" at bounding box center [198, 357] width 57 height 29
click at [406, 343] on link "Credentials" at bounding box center [408, 357] width 78 height 29
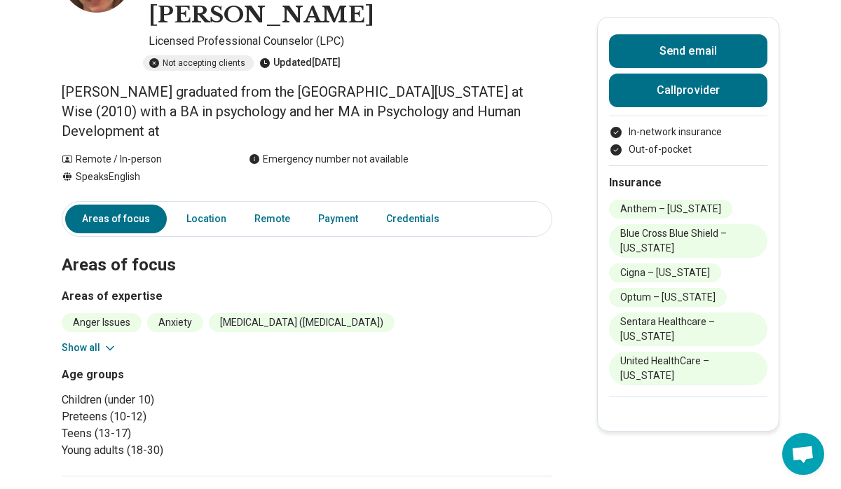
scroll to position [137, 0]
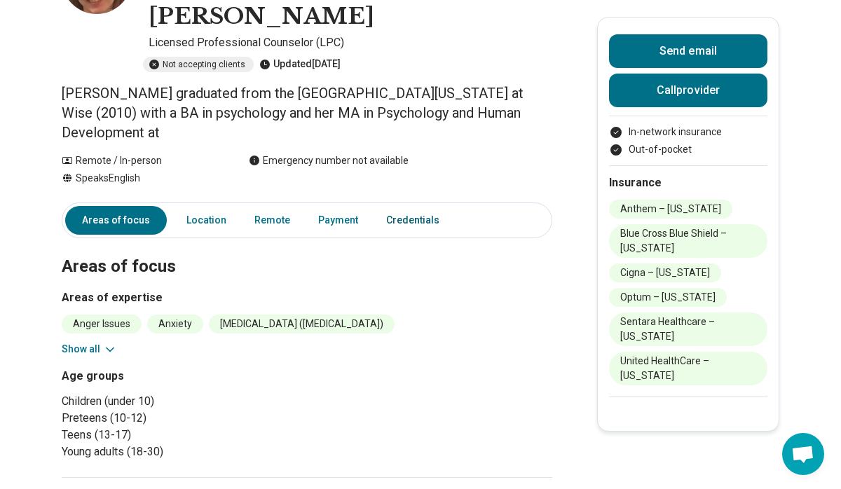
click at [406, 206] on link "Credentials" at bounding box center [417, 220] width 78 height 29
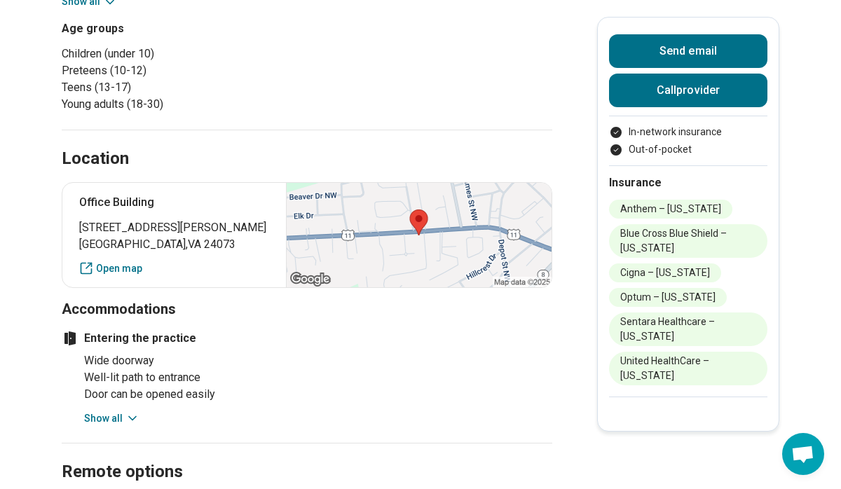
scroll to position [0, 0]
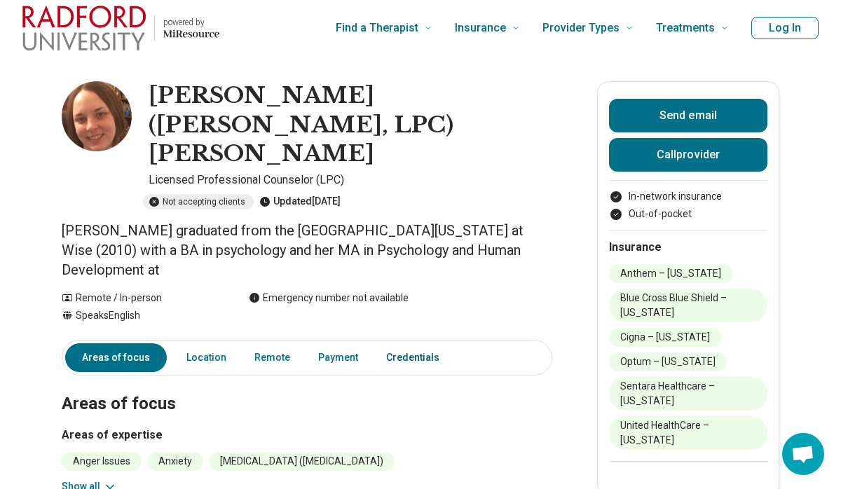
click at [409, 343] on link "Credentials" at bounding box center [417, 357] width 78 height 29
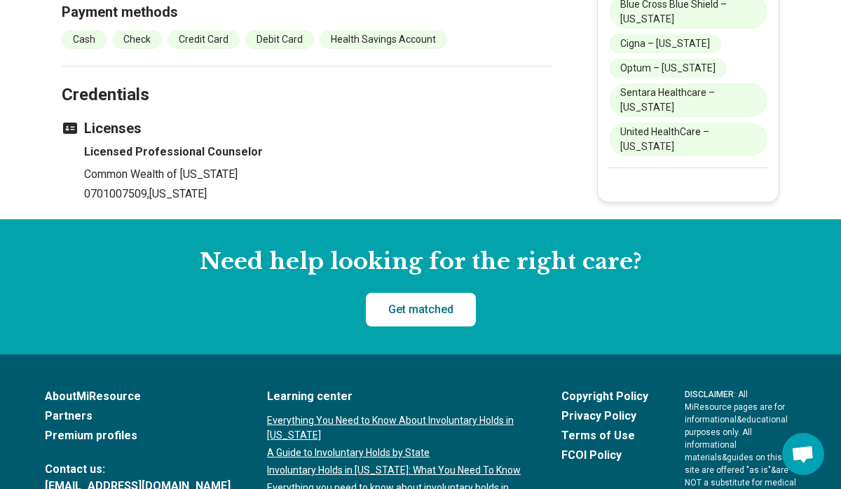
scroll to position [1217, 0]
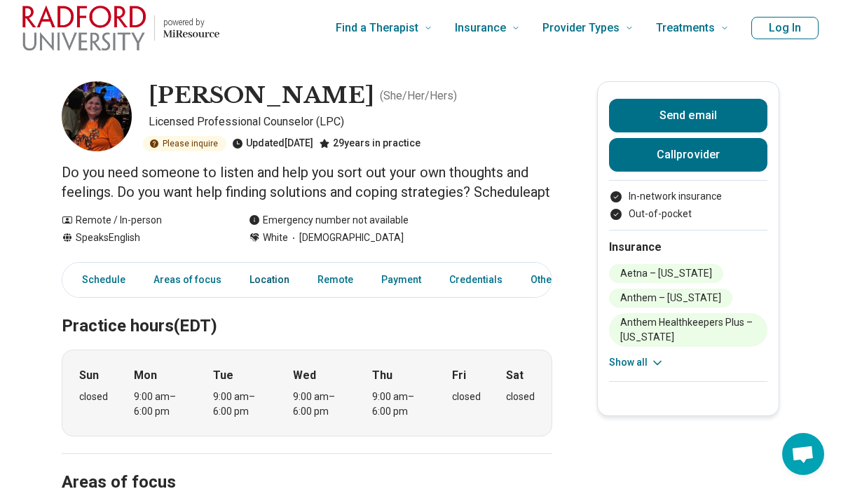
click at [256, 294] on link "Location" at bounding box center [269, 280] width 57 height 29
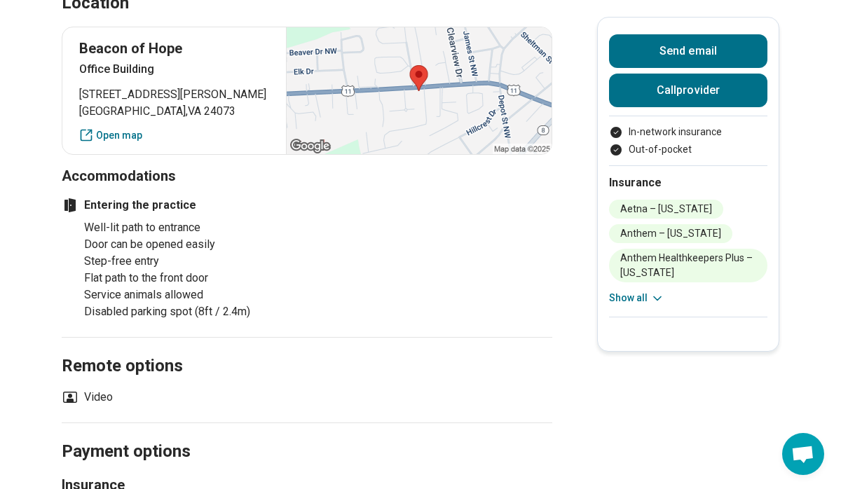
scroll to position [713, 0]
